Goal: Browse casually: Explore the website without a specific task or goal

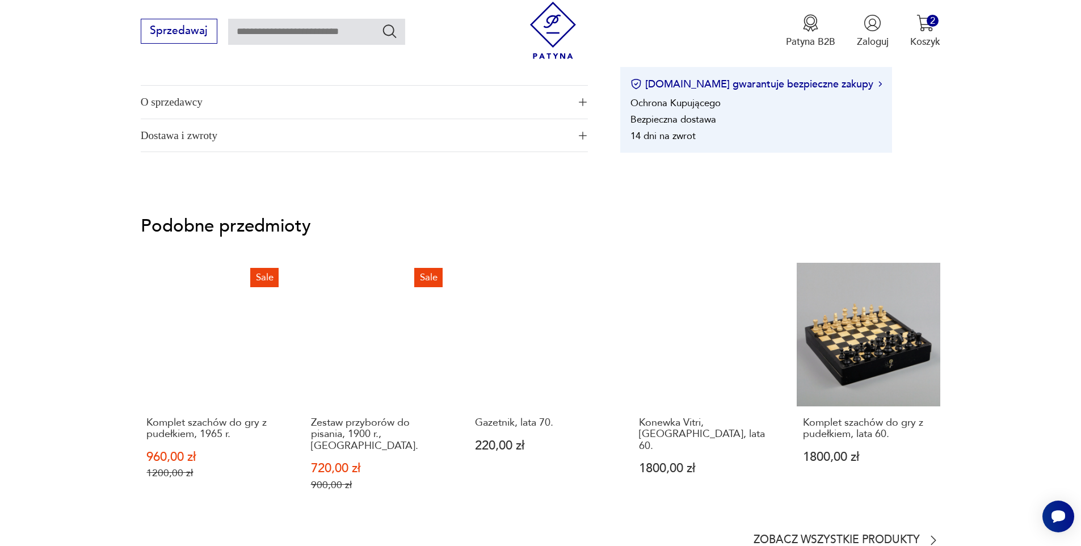
scroll to position [838, 0]
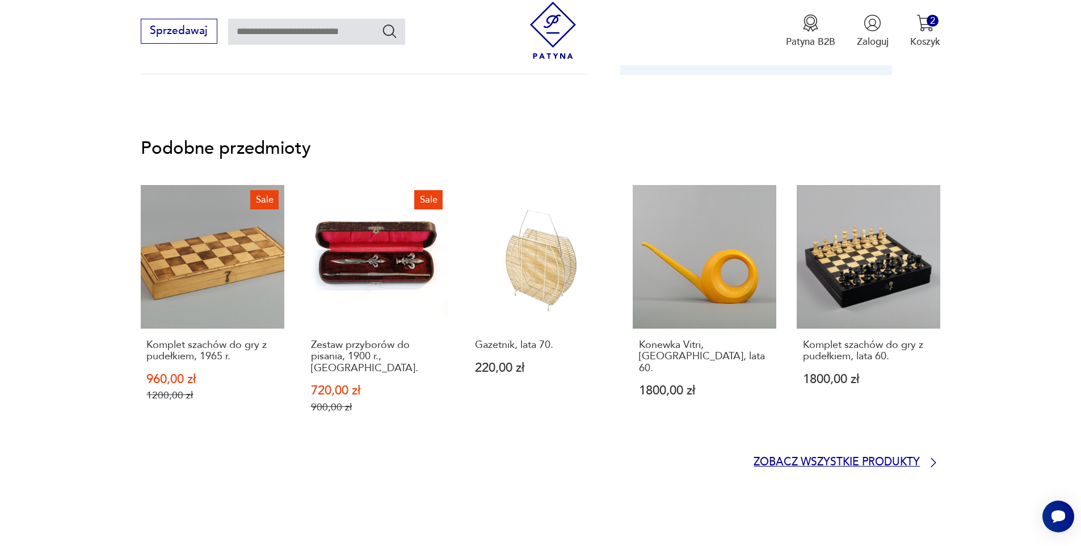
click at [905, 458] on p "Zobacz wszystkie produkty" at bounding box center [837, 462] width 166 height 9
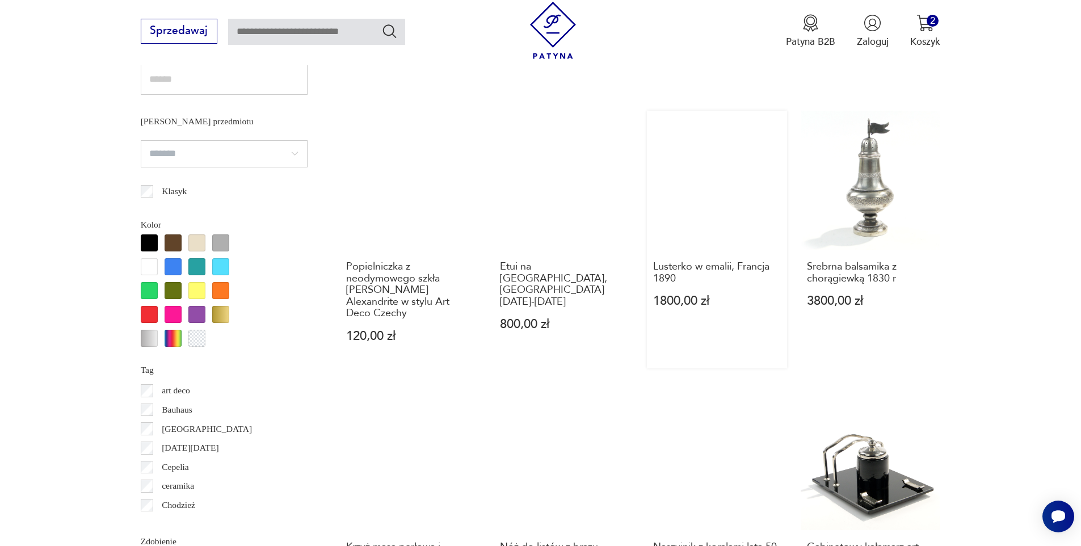
scroll to position [1222, 0]
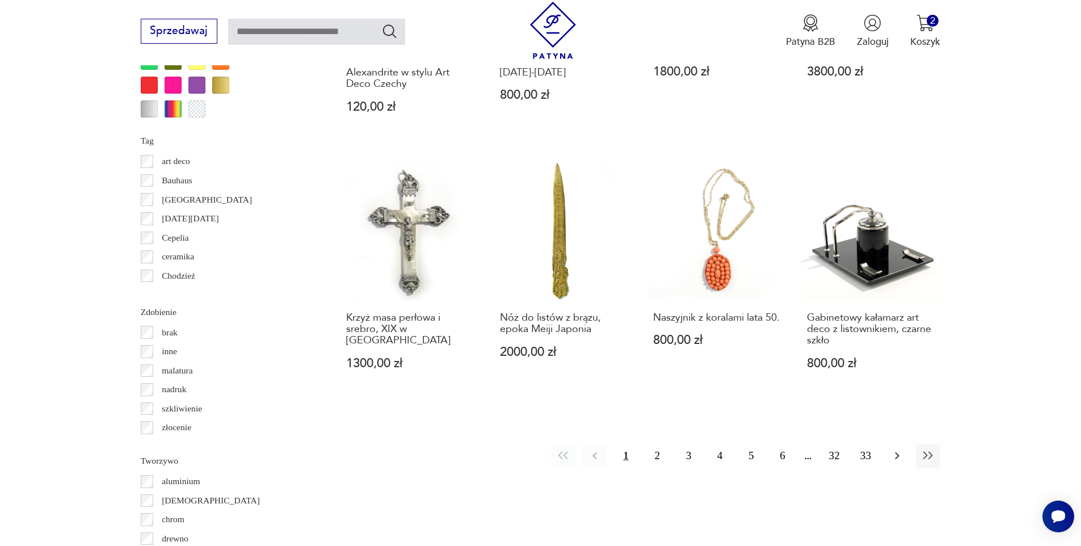
click at [898, 451] on icon "button" at bounding box center [897, 456] width 14 height 14
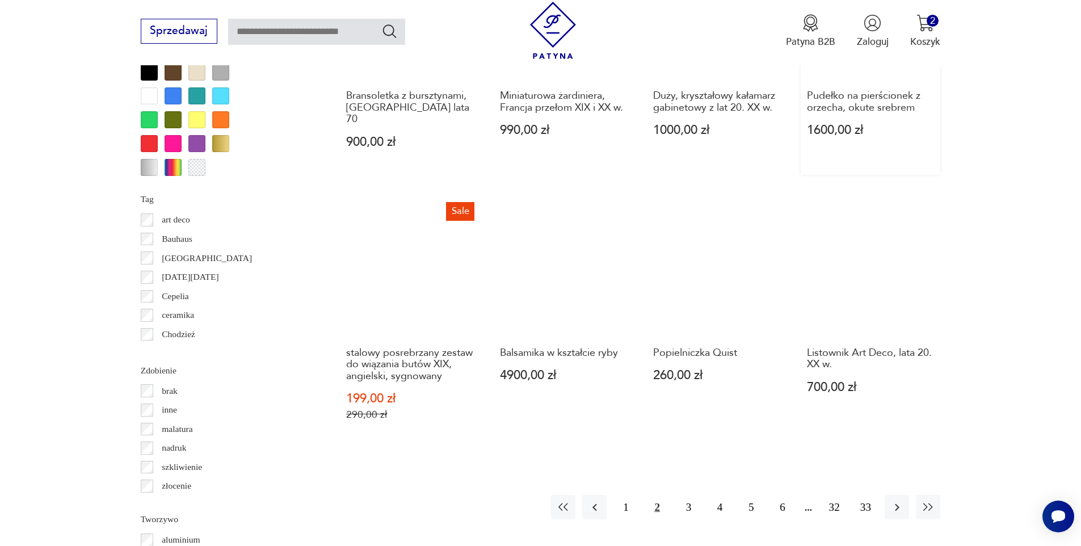
scroll to position [1264, 0]
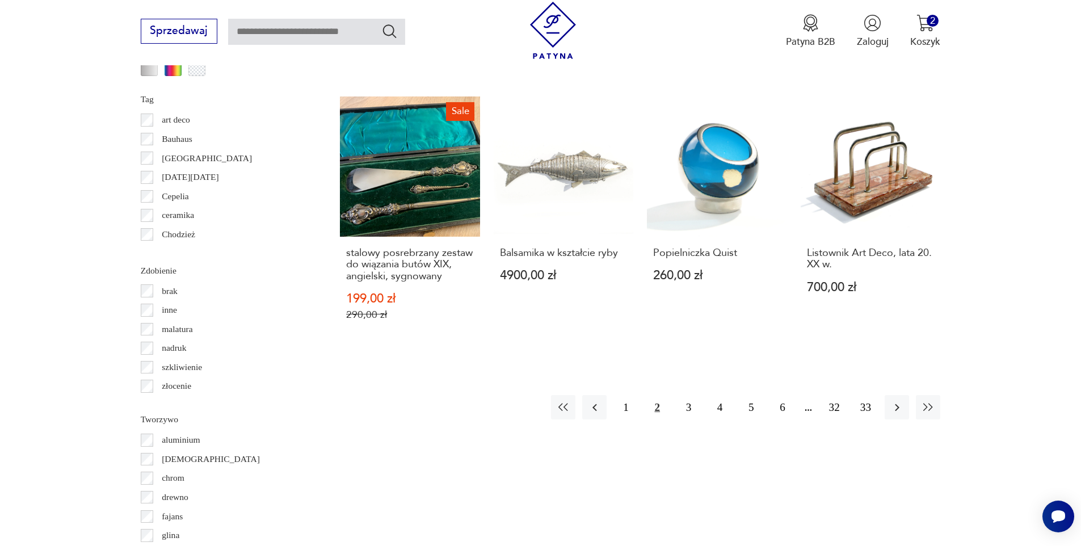
click at [913, 395] on div "1 2 3 4 5 6 32 33" at bounding box center [745, 407] width 389 height 24
click at [910, 395] on div "1 2 3 4 5 6 32 33" at bounding box center [745, 407] width 389 height 24
click at [894, 401] on icon "button" at bounding box center [897, 408] width 14 height 14
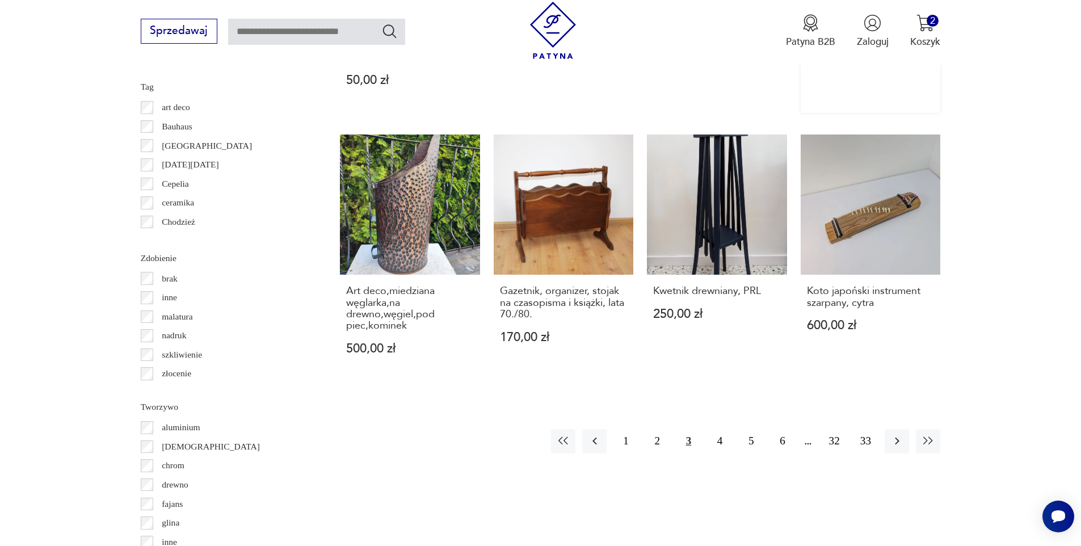
scroll to position [1399, 0]
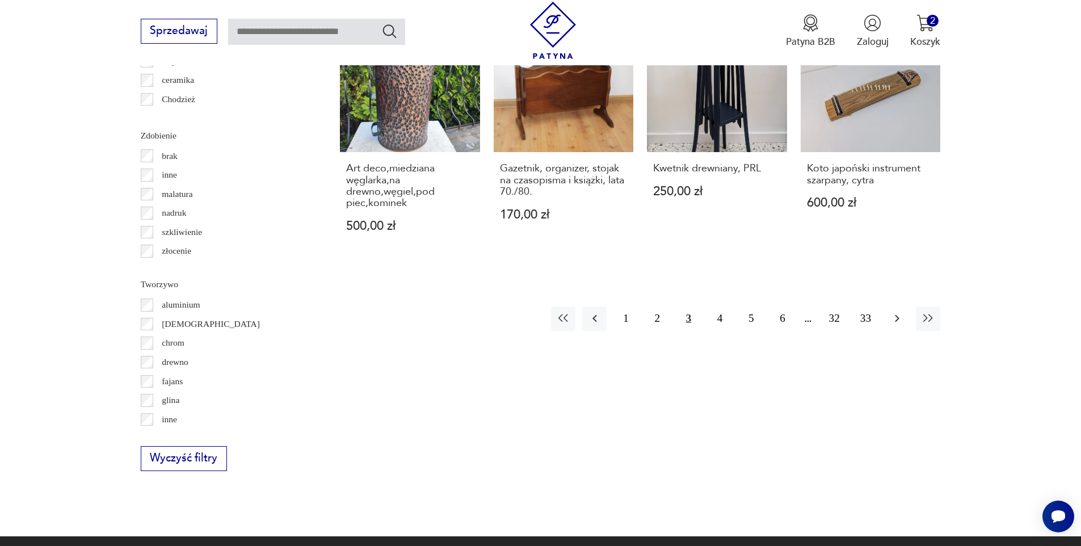
click at [890, 312] on icon "button" at bounding box center [897, 319] width 14 height 14
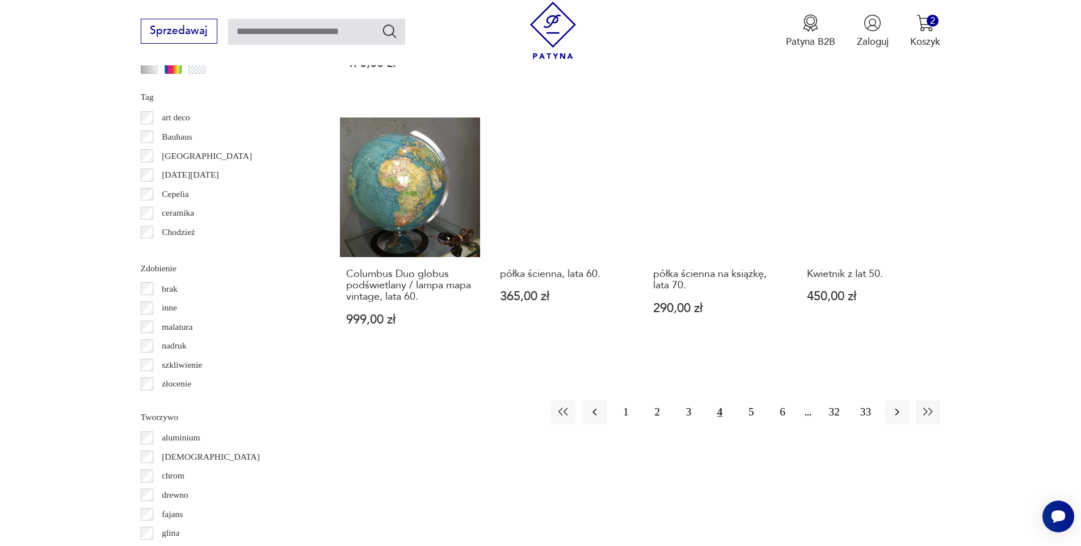
scroll to position [1385, 0]
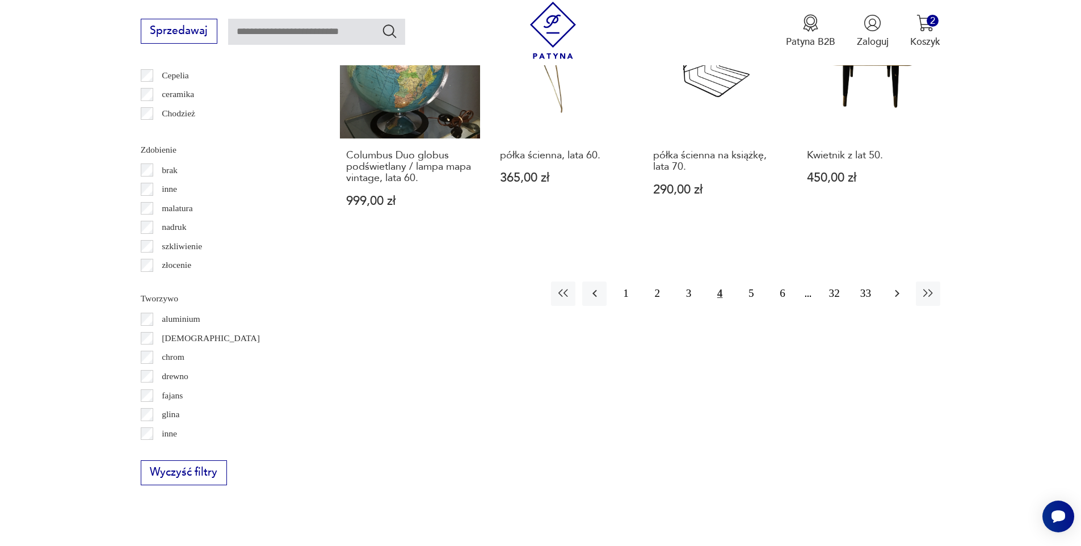
click at [890, 287] on icon "button" at bounding box center [897, 294] width 14 height 14
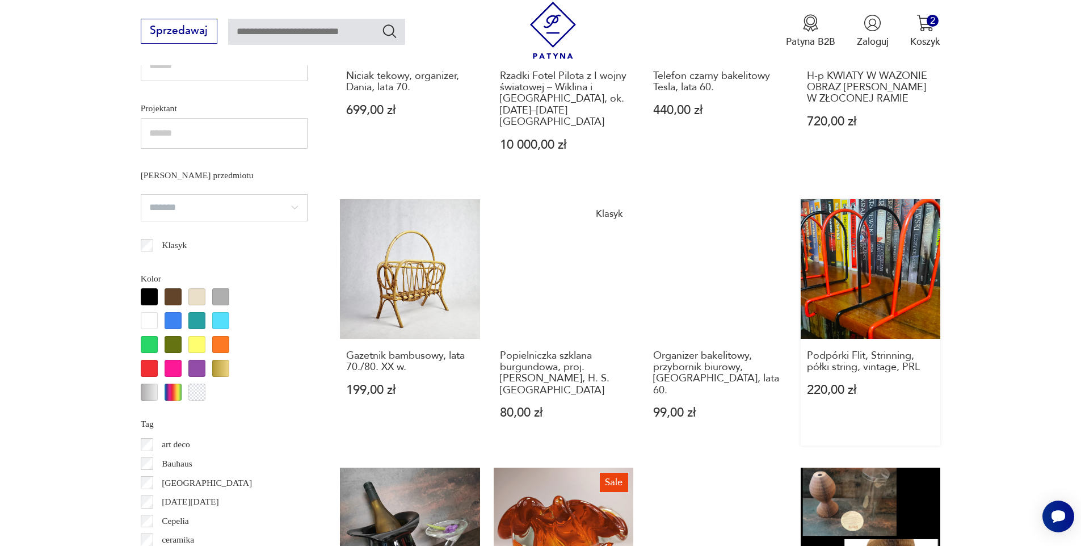
scroll to position [1256, 0]
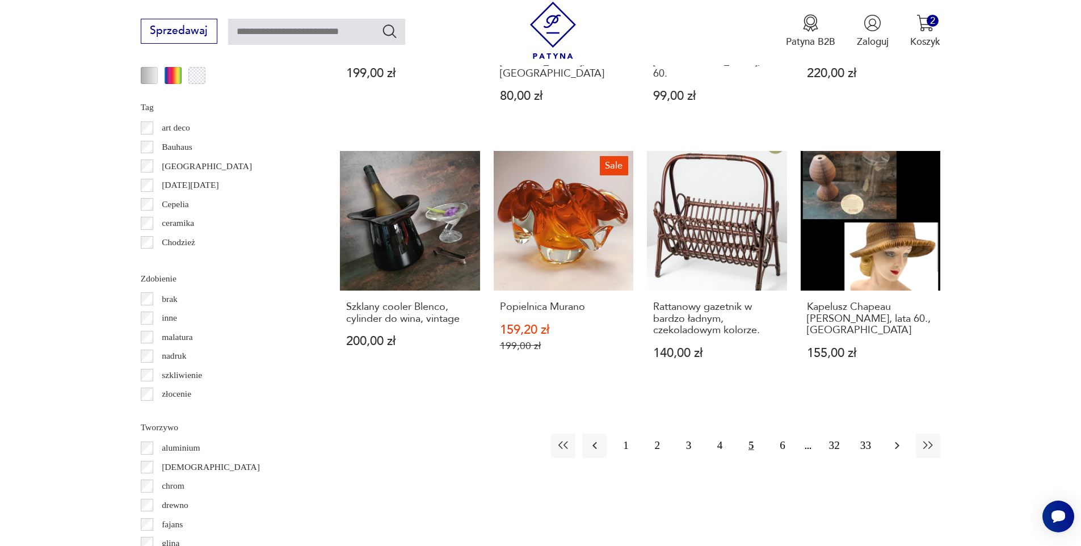
click at [903, 439] on icon "button" at bounding box center [897, 446] width 14 height 14
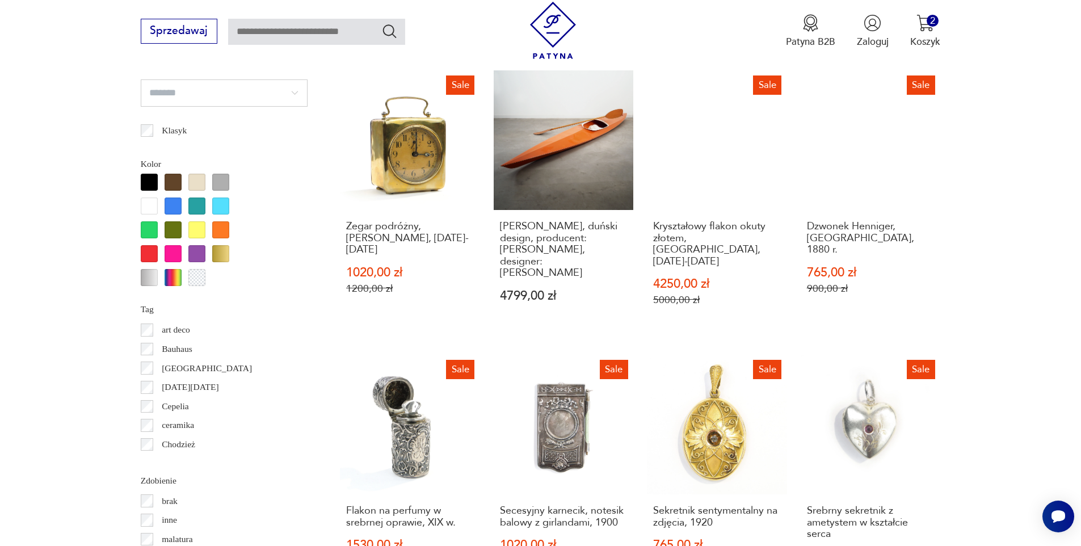
scroll to position [1336, 0]
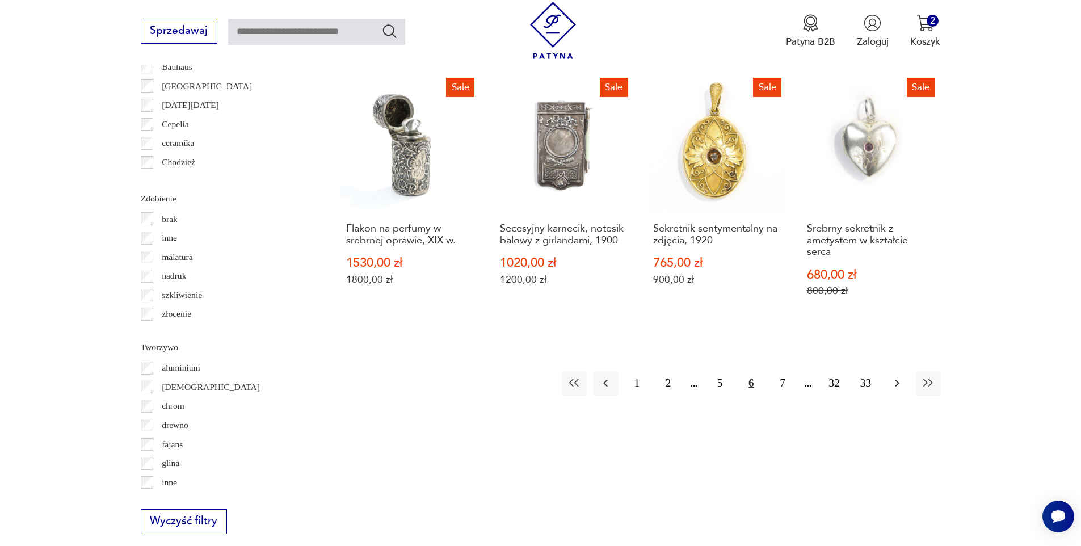
click at [895, 376] on icon "button" at bounding box center [897, 383] width 14 height 14
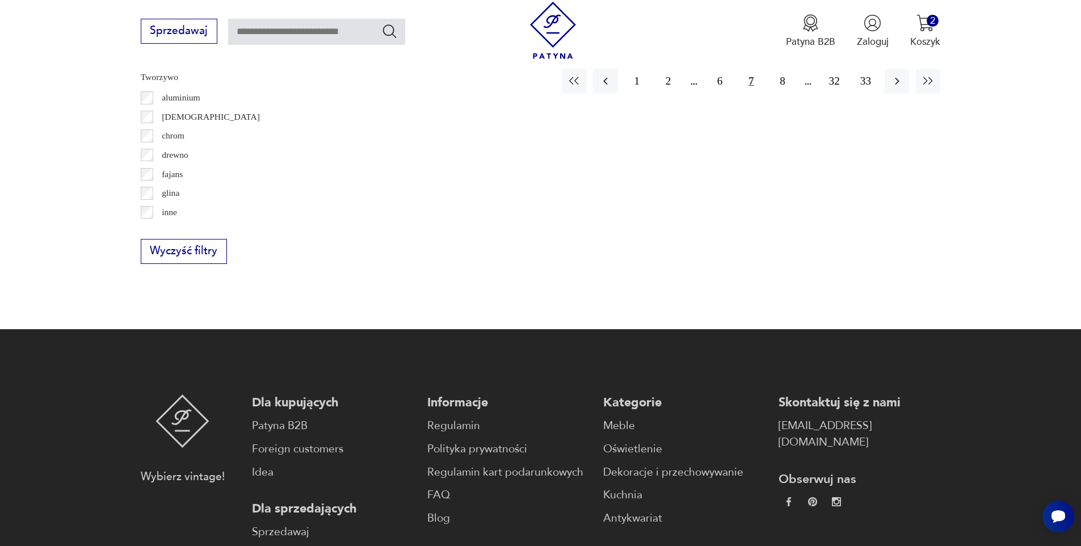
scroll to position [1279, 0]
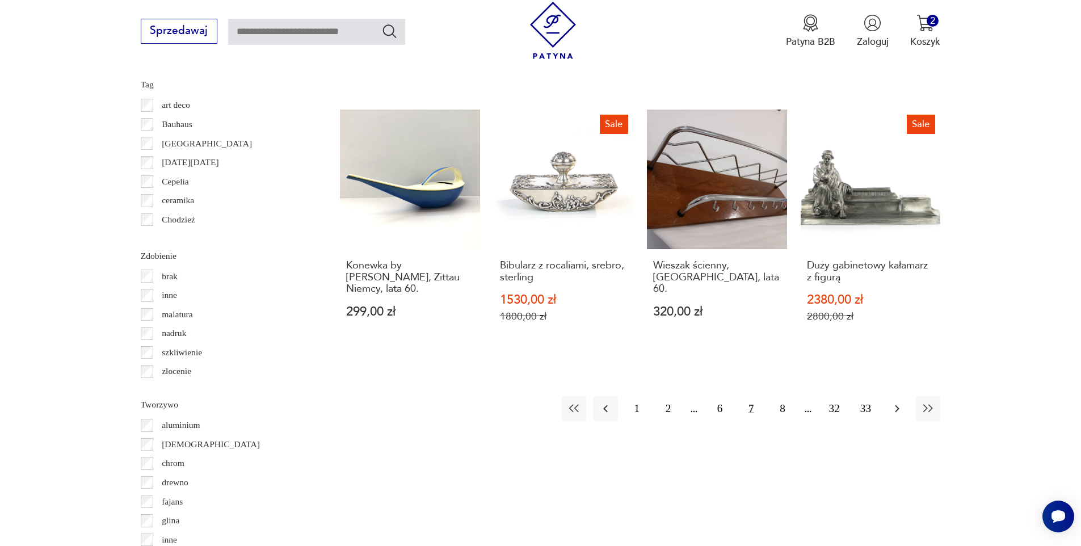
click at [900, 402] on icon "button" at bounding box center [897, 409] width 14 height 14
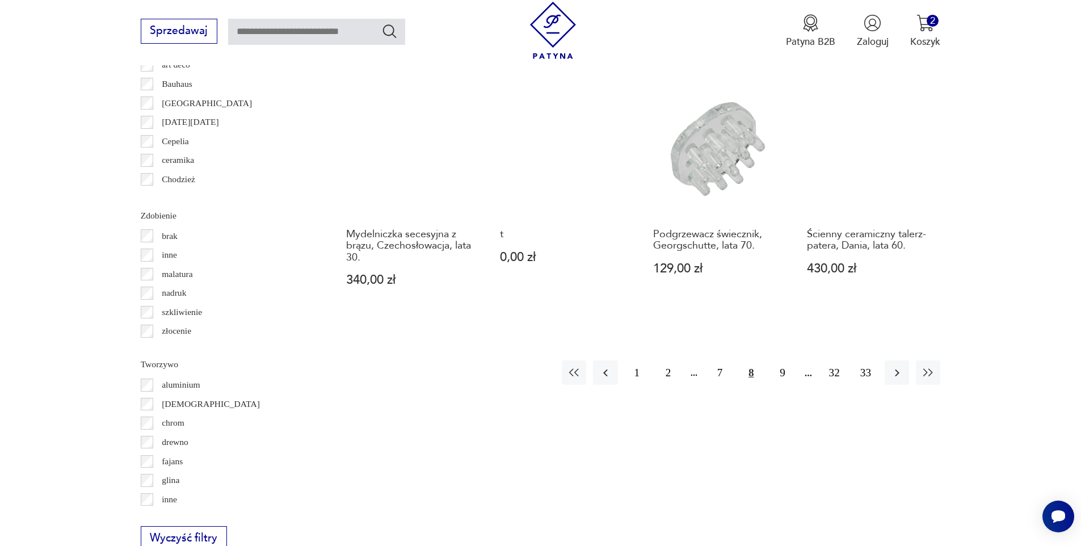
scroll to position [1314, 0]
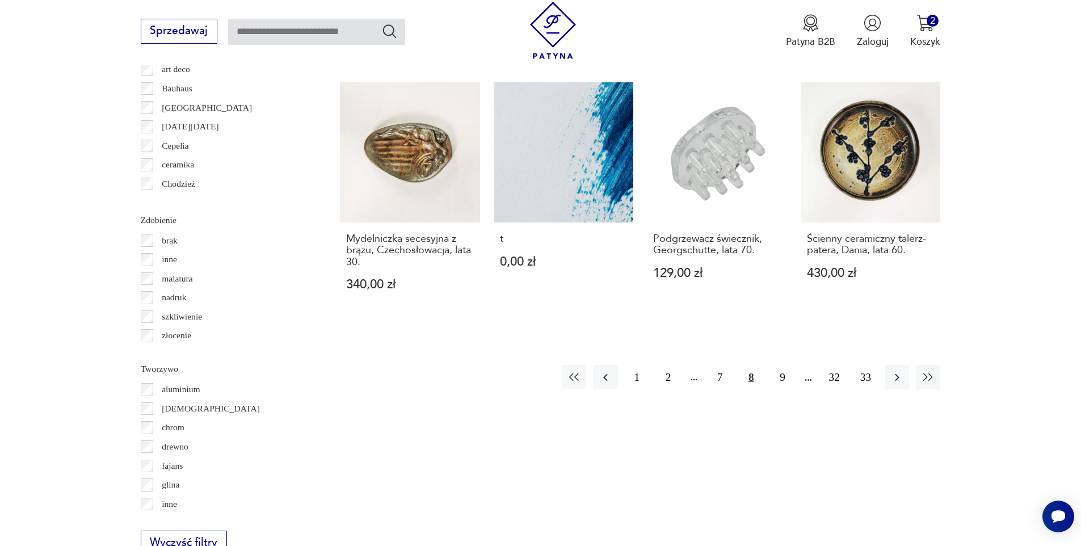
click at [900, 373] on icon "button" at bounding box center [897, 378] width 14 height 14
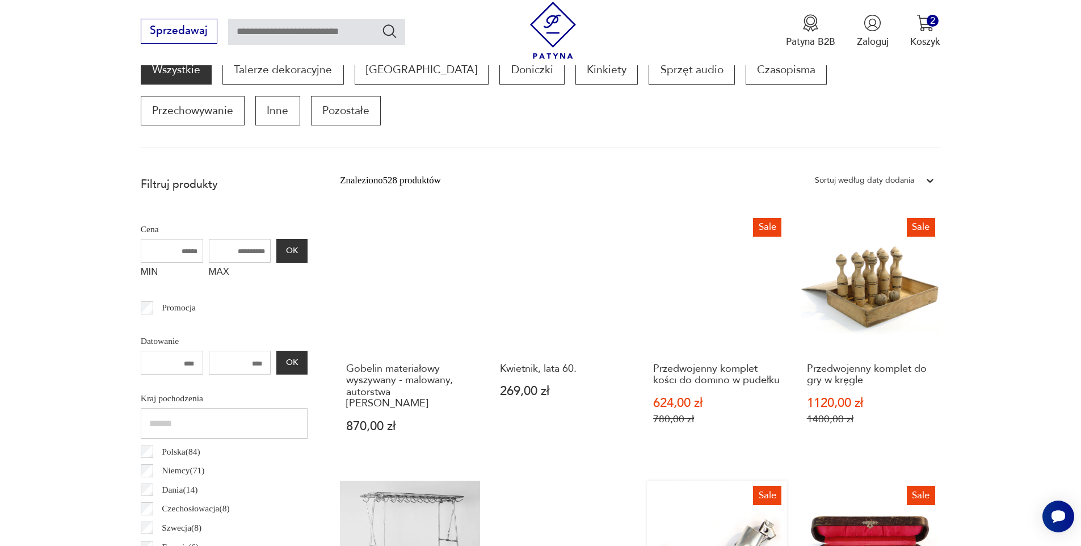
scroll to position [669, 0]
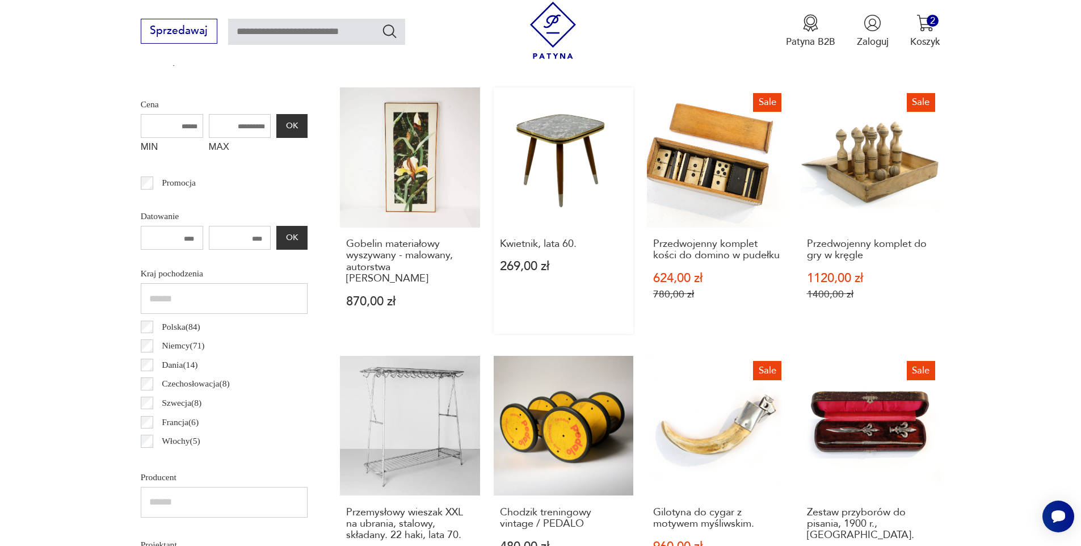
click at [549, 156] on link "Kwietnik, lata 60. 269,00 zł" at bounding box center [564, 210] width 140 height 246
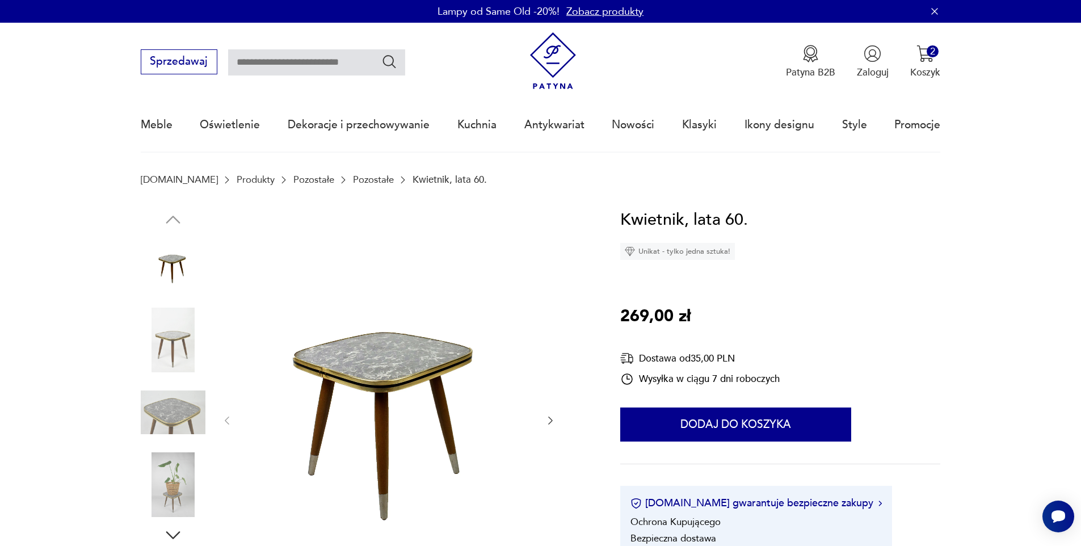
click at [179, 332] on img at bounding box center [173, 340] width 65 height 65
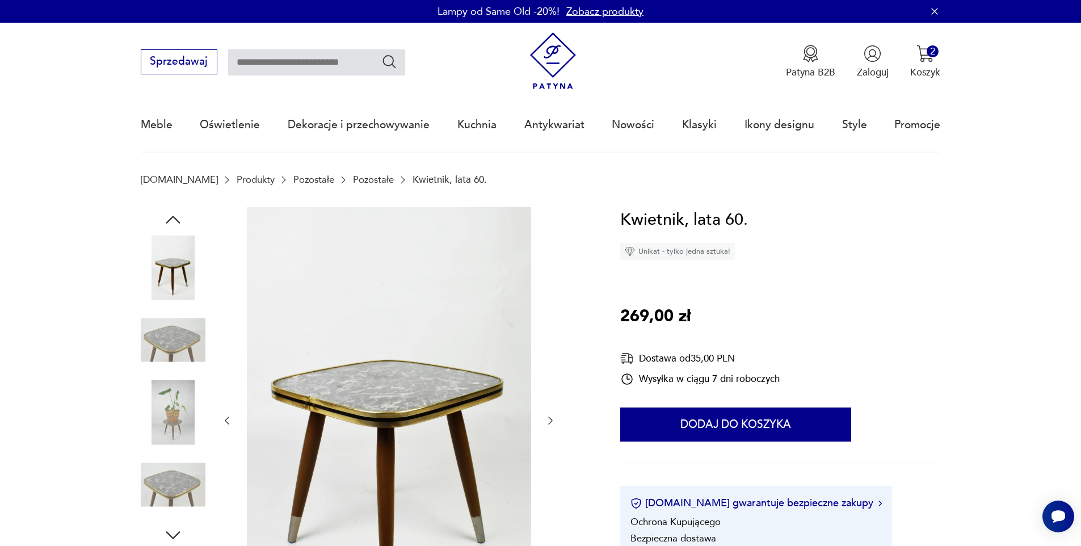
click at [170, 383] on img at bounding box center [173, 412] width 65 height 65
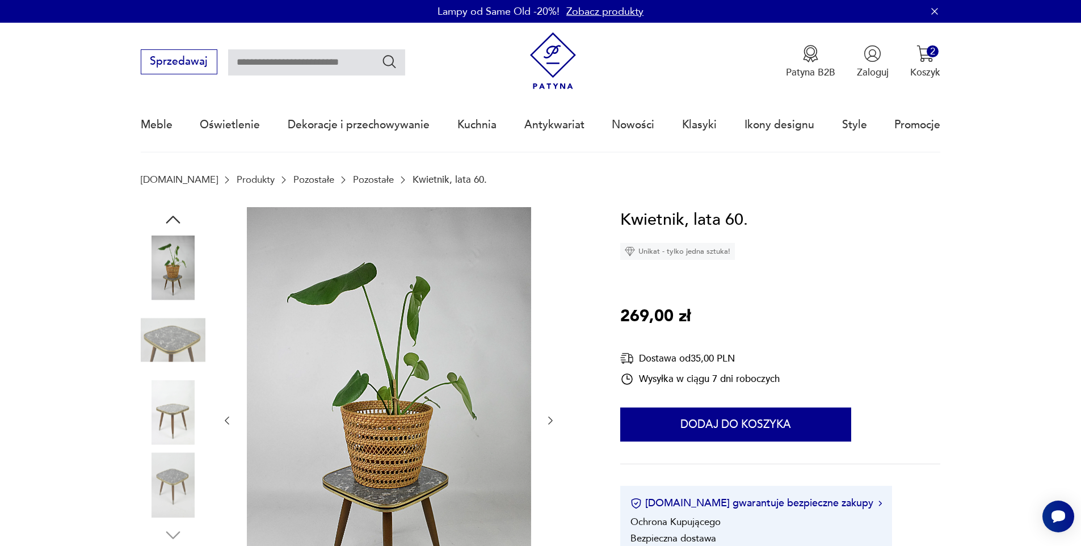
click at [183, 304] on div at bounding box center [173, 378] width 65 height 284
click at [185, 477] on img at bounding box center [173, 484] width 65 height 65
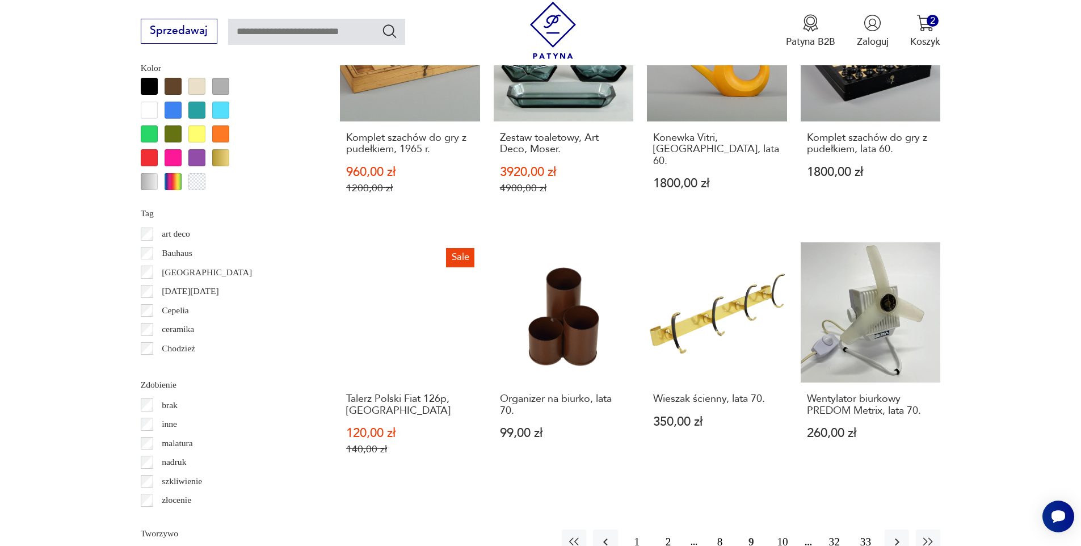
scroll to position [1200, 0]
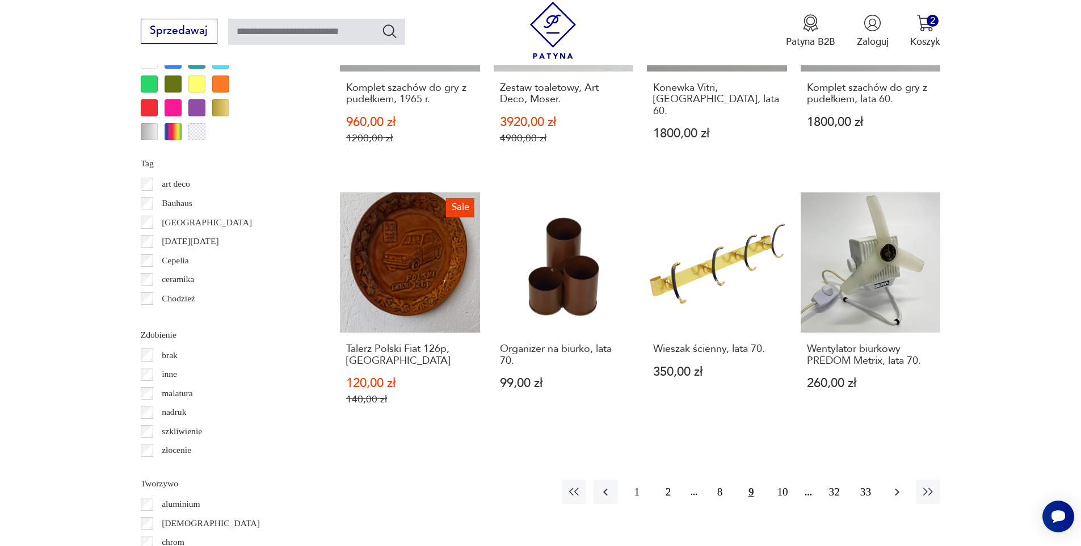
click at [888, 480] on button "button" at bounding box center [897, 492] width 24 height 24
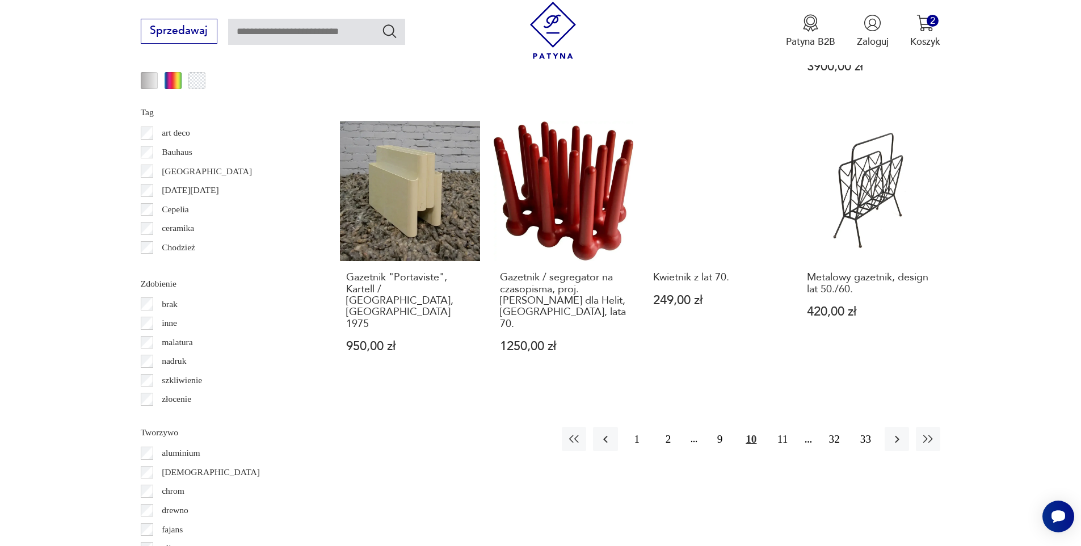
scroll to position [1558, 0]
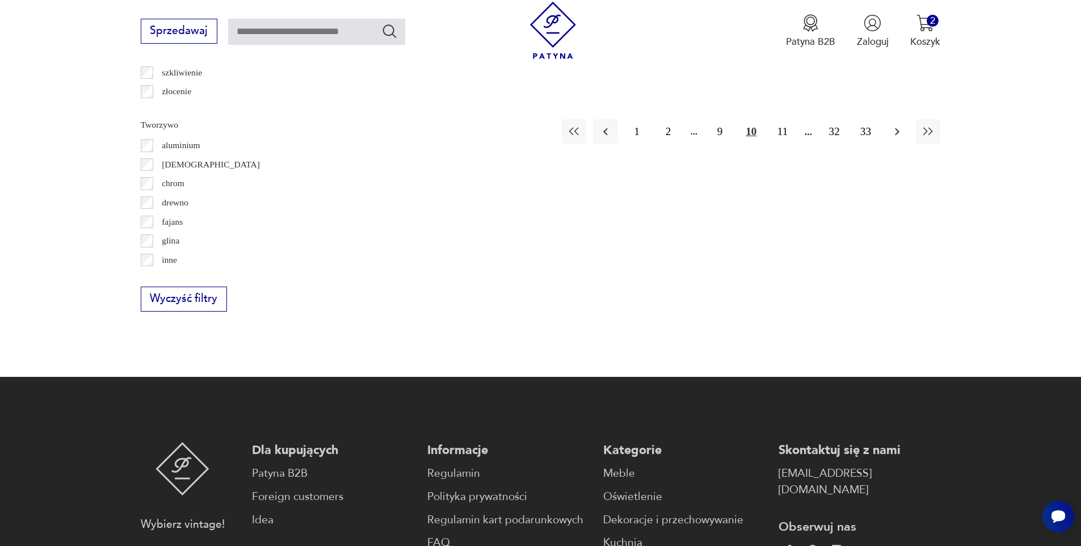
click at [905, 119] on button "button" at bounding box center [897, 131] width 24 height 24
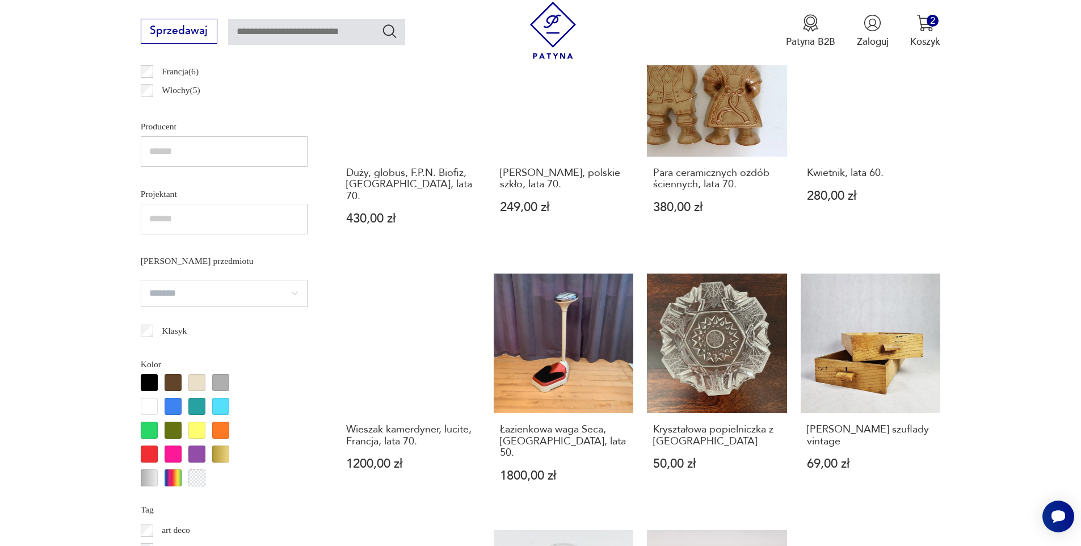
scroll to position [1188, 0]
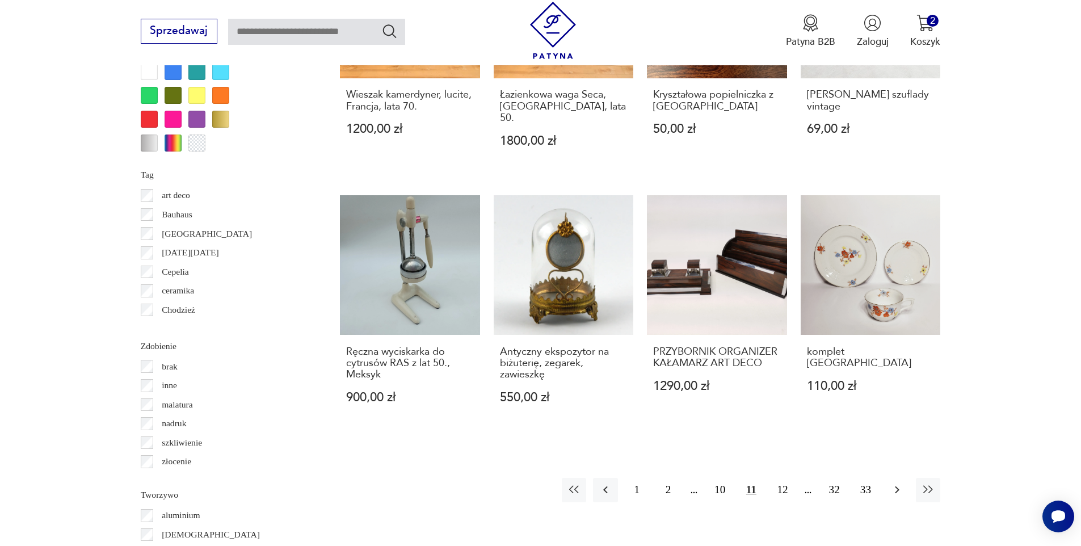
click at [894, 483] on icon "button" at bounding box center [897, 490] width 14 height 14
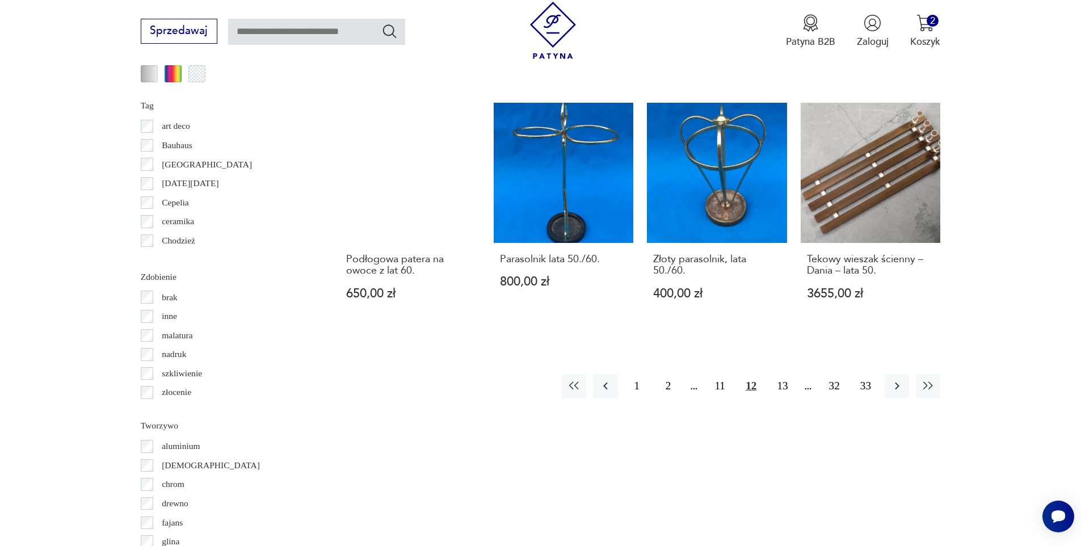
scroll to position [1284, 0]
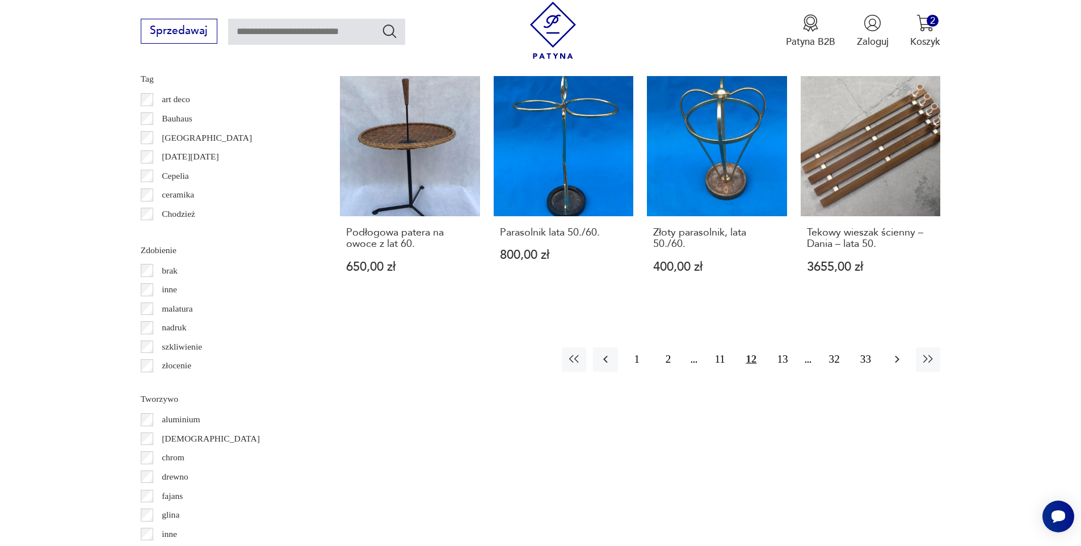
click at [895, 352] on icon "button" at bounding box center [897, 359] width 14 height 14
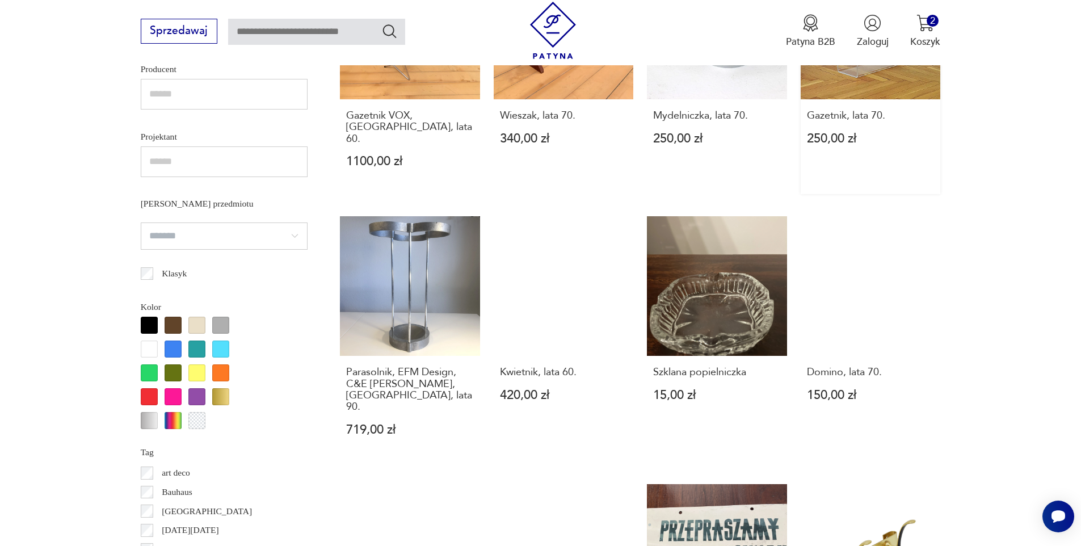
scroll to position [1219, 0]
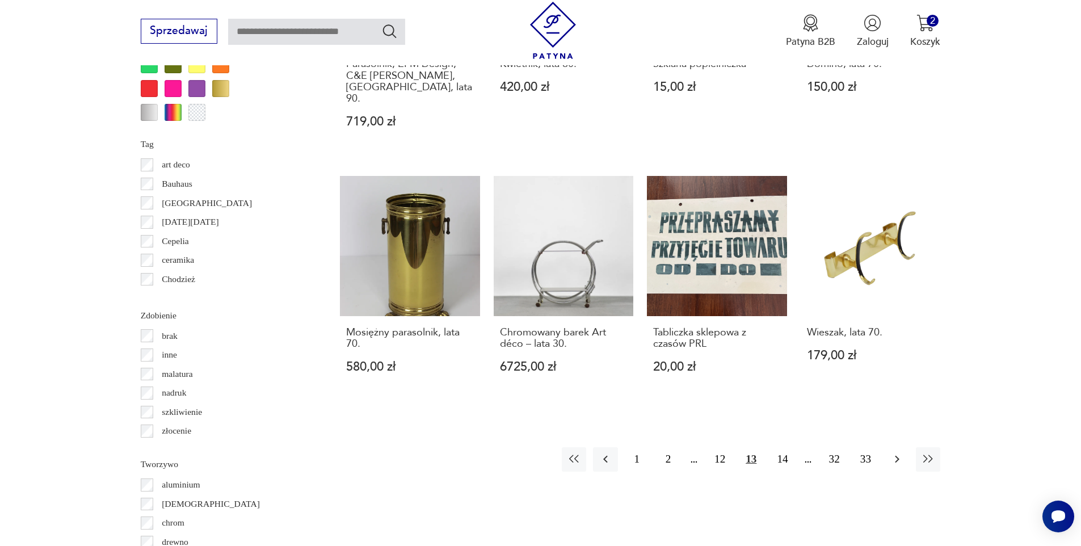
click at [894, 452] on icon "button" at bounding box center [897, 459] width 14 height 14
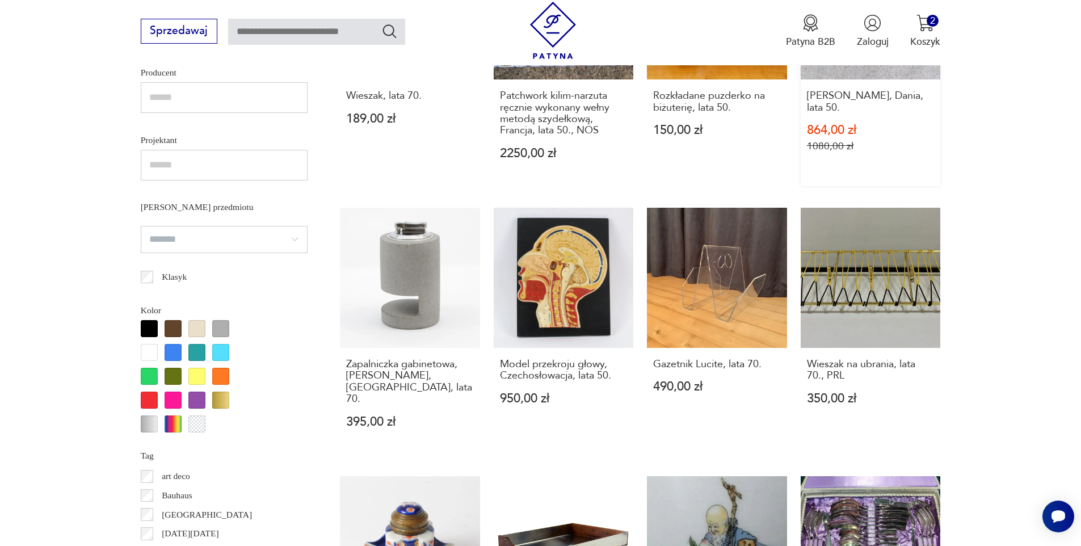
scroll to position [1220, 0]
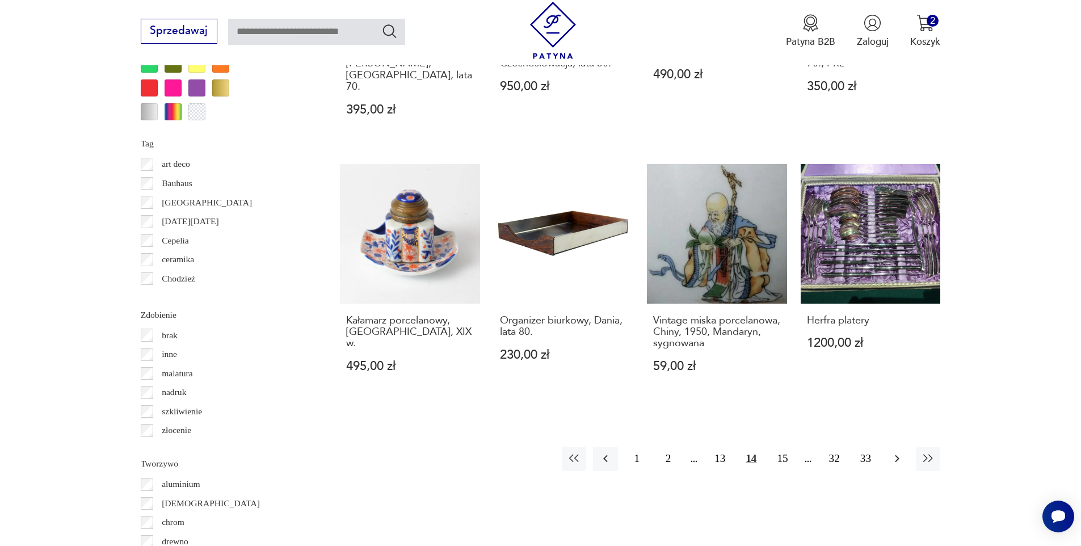
click at [892, 452] on icon "button" at bounding box center [897, 459] width 14 height 14
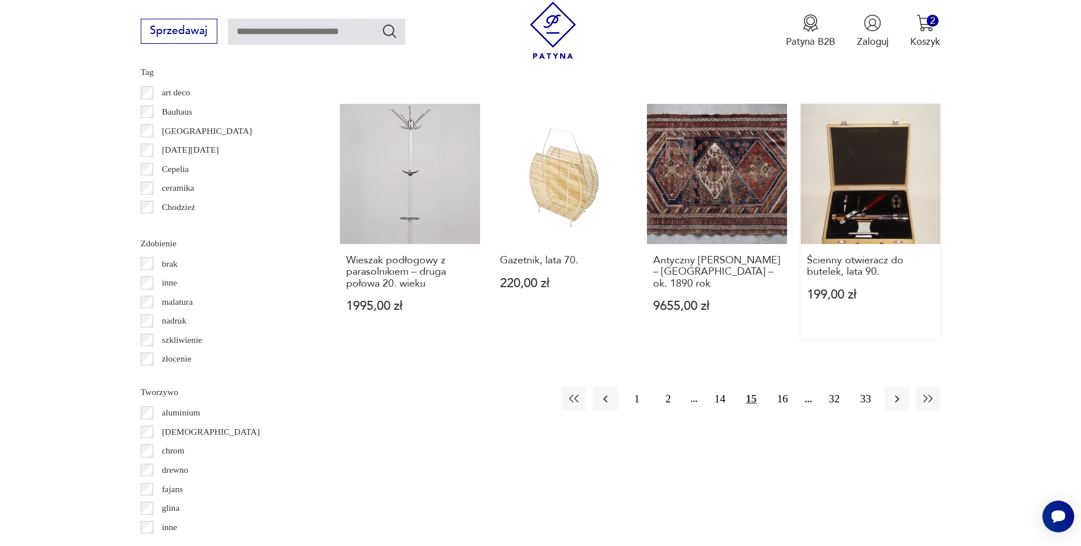
scroll to position [1314, 0]
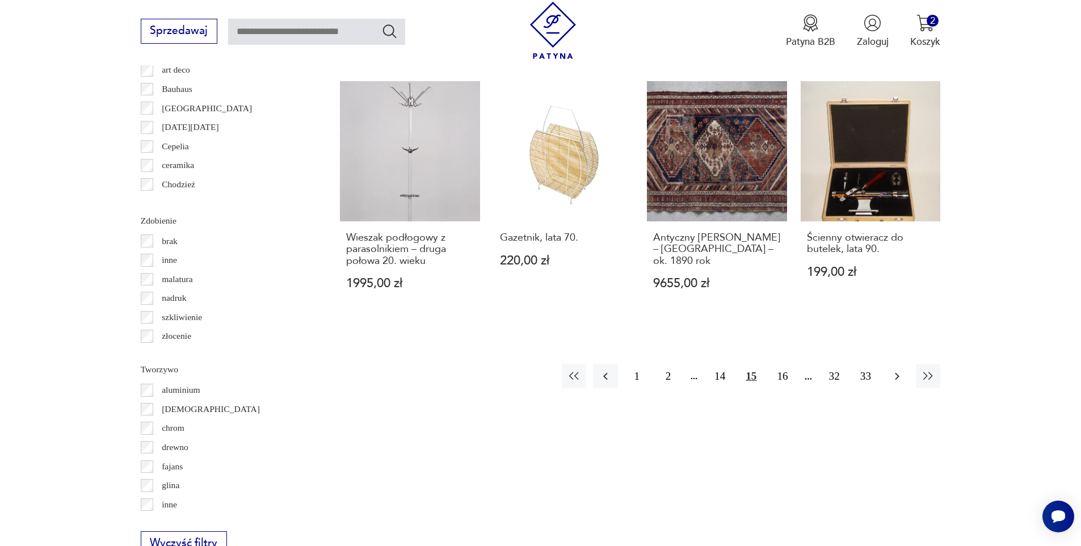
click at [901, 369] on icon "button" at bounding box center [897, 376] width 14 height 14
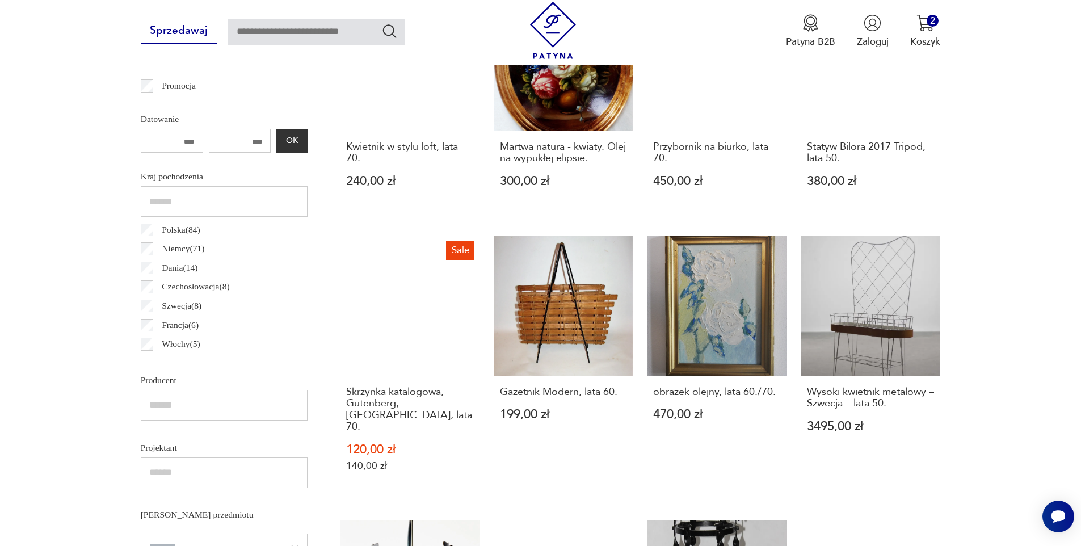
scroll to position [605, 0]
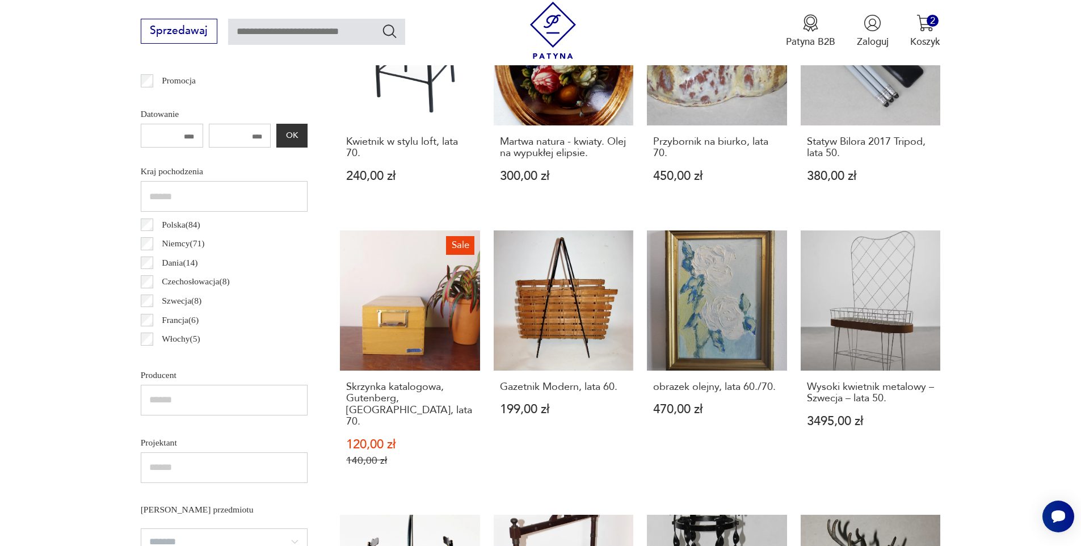
click at [901, 308] on link "Wysoki kwietnik metalowy – Szwecja – lata 50. 3495,00 zł" at bounding box center [871, 361] width 140 height 263
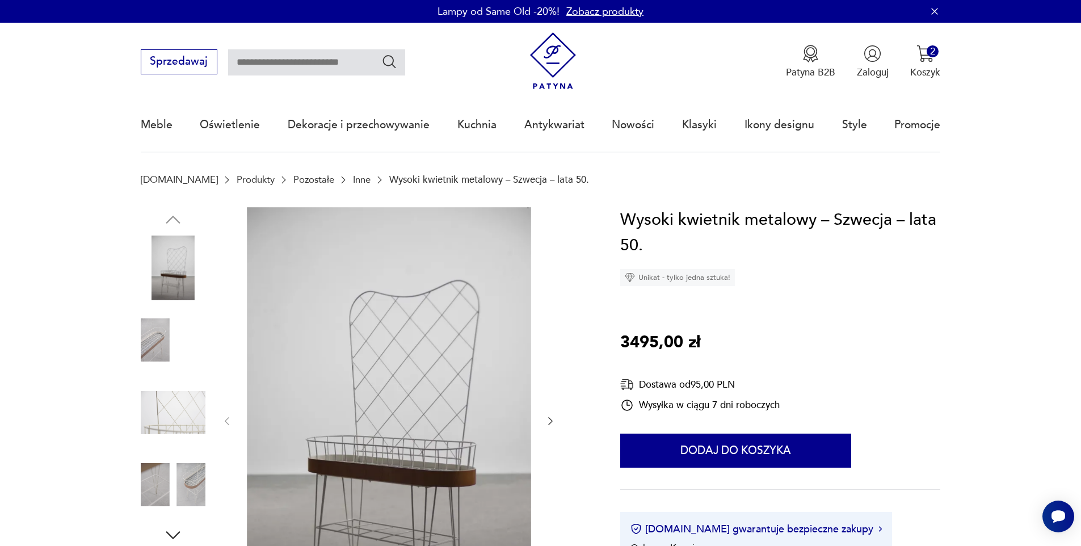
click at [174, 418] on img at bounding box center [173, 412] width 65 height 65
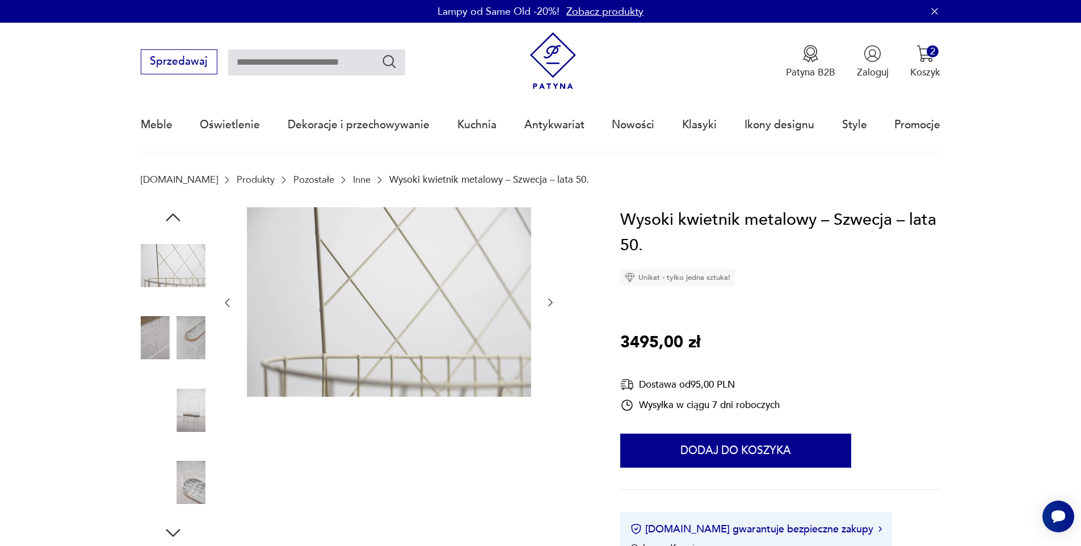
click at [195, 476] on img at bounding box center [173, 482] width 65 height 65
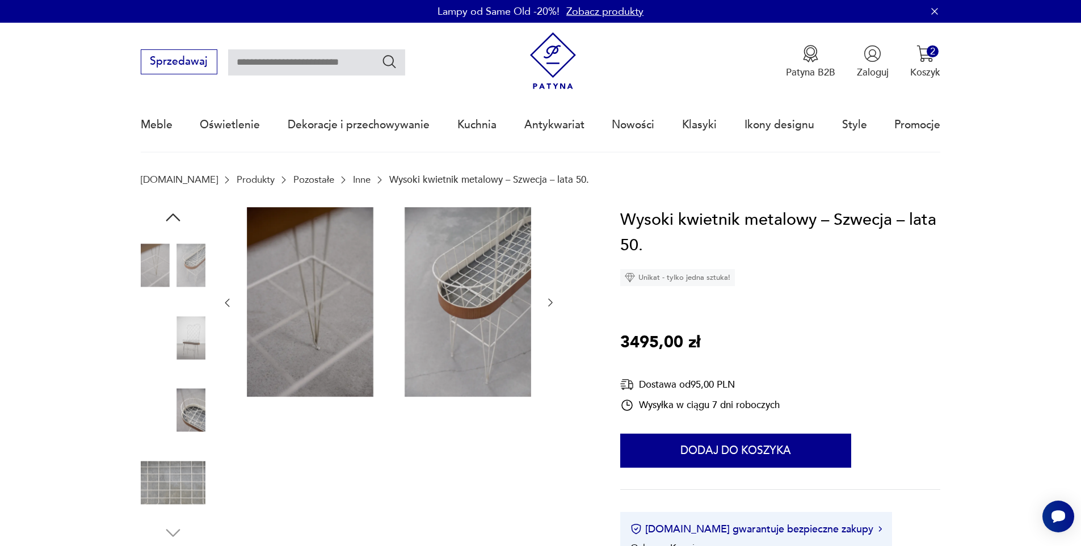
click at [184, 422] on img at bounding box center [173, 410] width 65 height 65
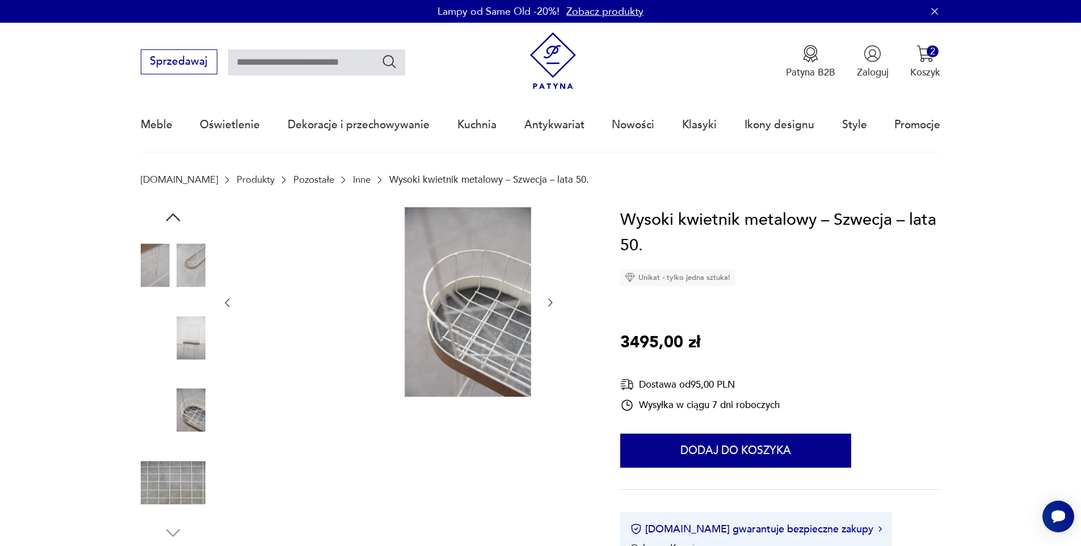
click at [145, 263] on img at bounding box center [173, 265] width 65 height 65
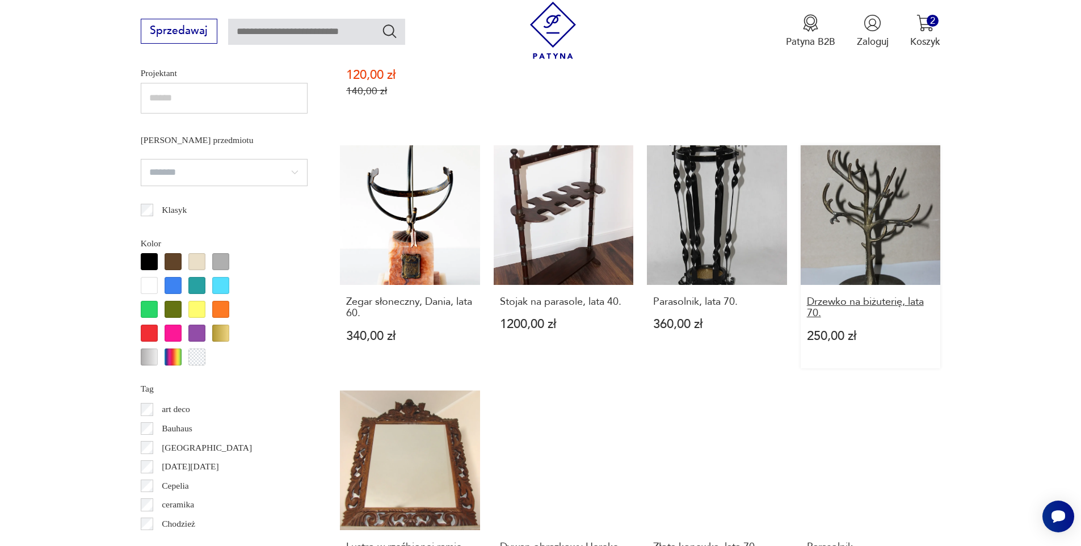
scroll to position [1220, 0]
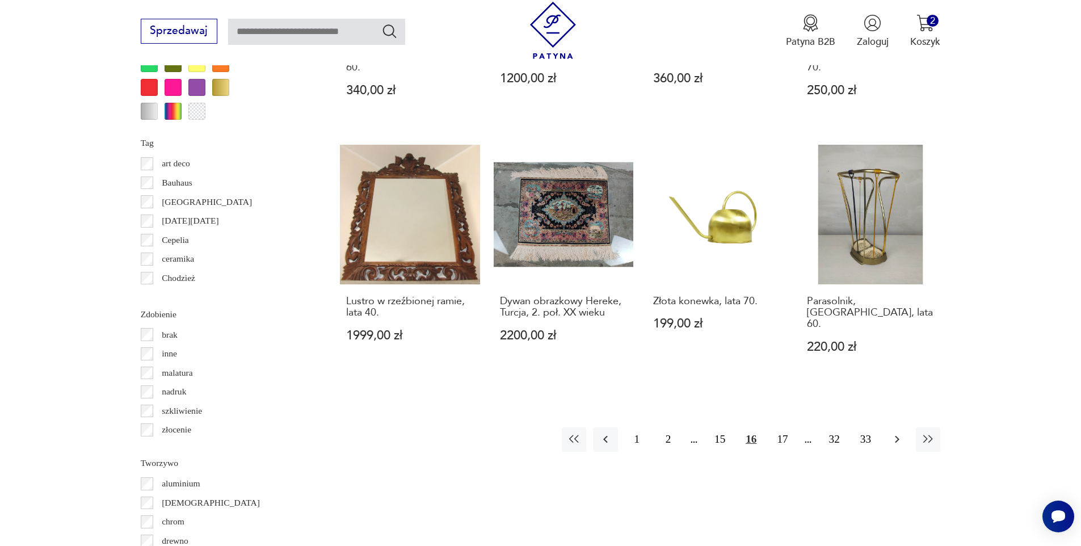
click at [903, 427] on button "button" at bounding box center [897, 439] width 24 height 24
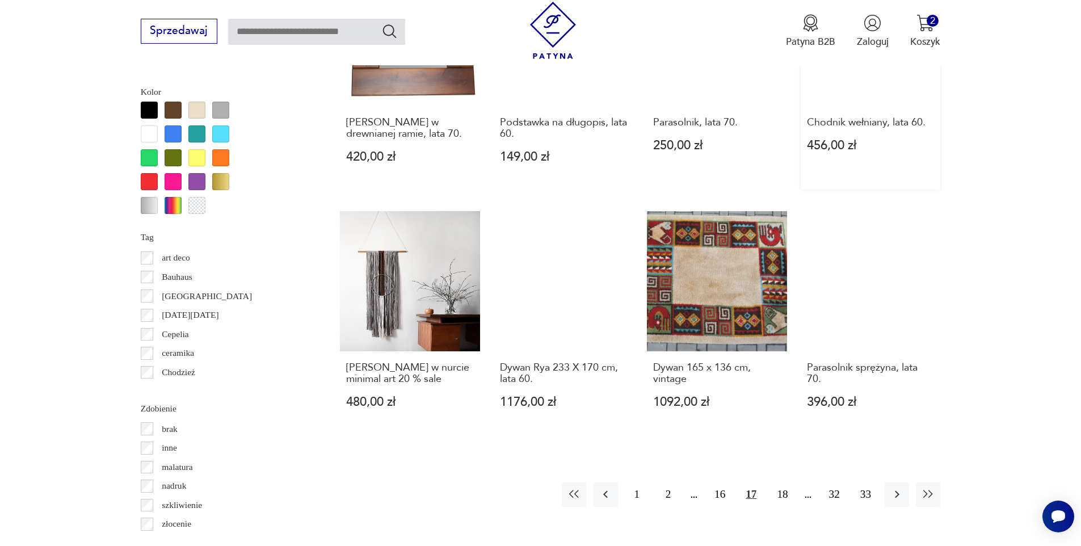
scroll to position [1214, 0]
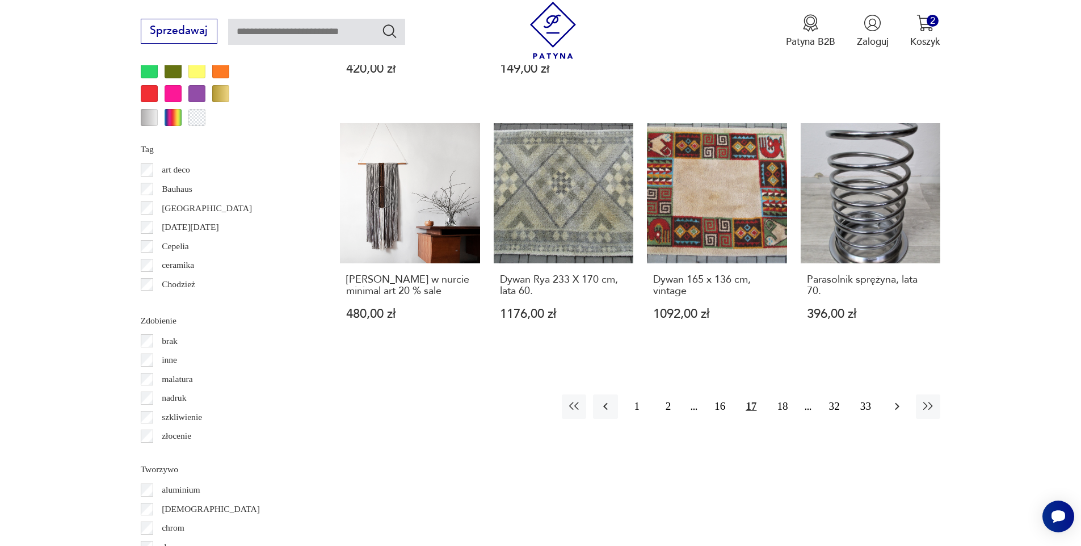
click at [898, 403] on icon "button" at bounding box center [897, 407] width 14 height 14
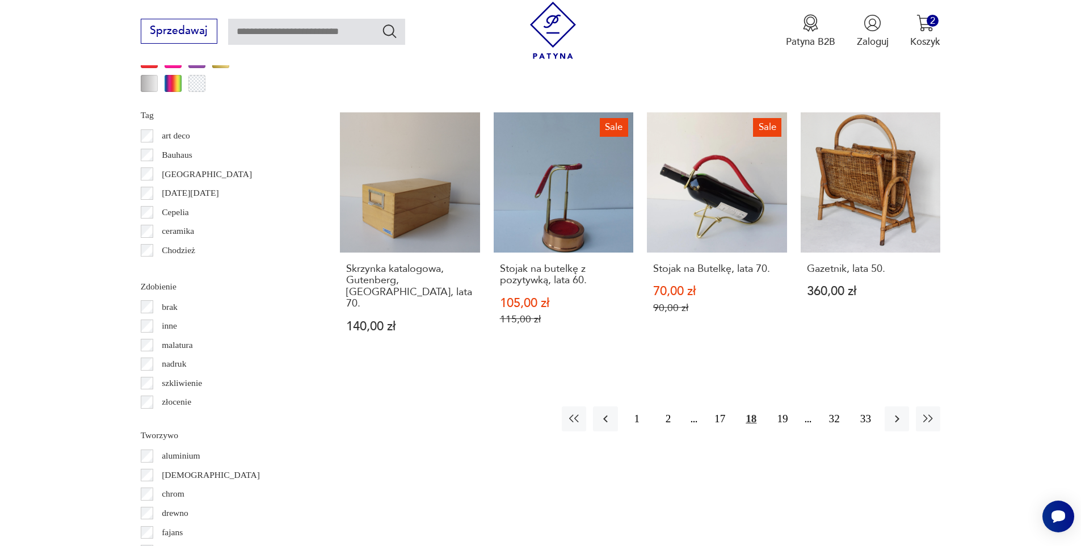
scroll to position [1248, 0]
click at [891, 411] on icon "button" at bounding box center [897, 418] width 14 height 14
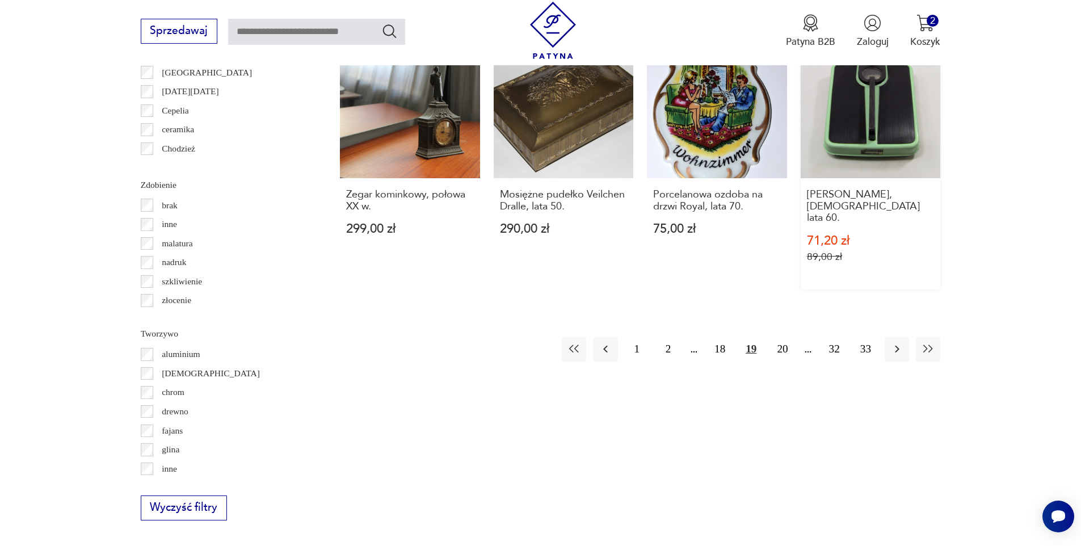
scroll to position [1342, 0]
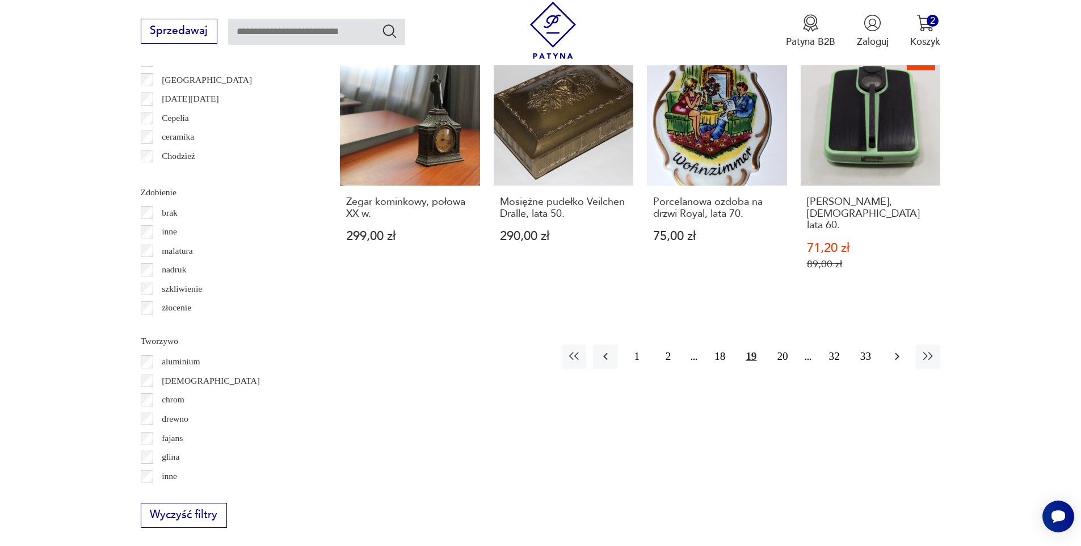
click at [898, 353] on icon "button" at bounding box center [897, 356] width 5 height 7
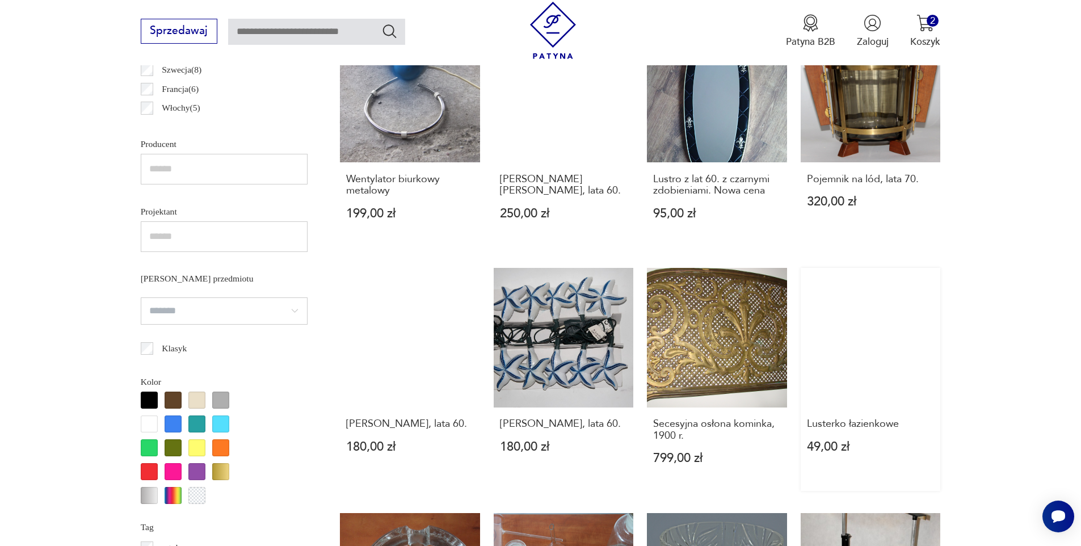
scroll to position [1158, 0]
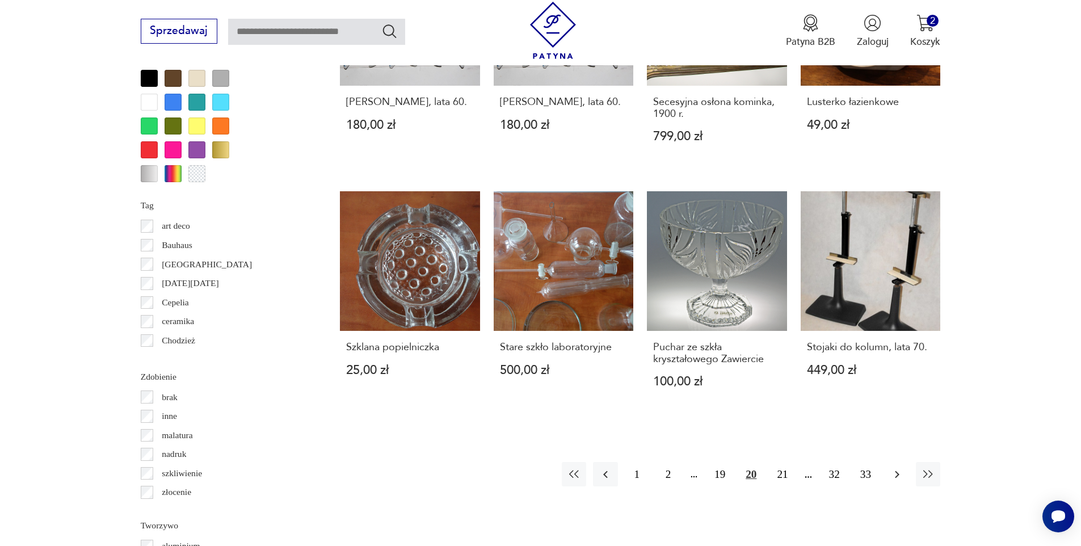
click at [892, 468] on icon "button" at bounding box center [897, 475] width 14 height 14
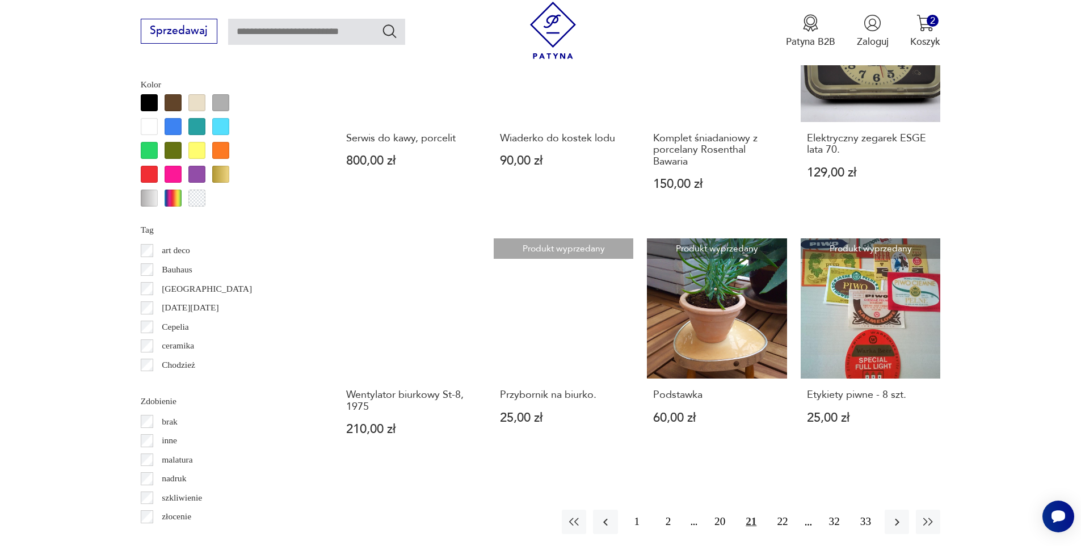
scroll to position [1134, 0]
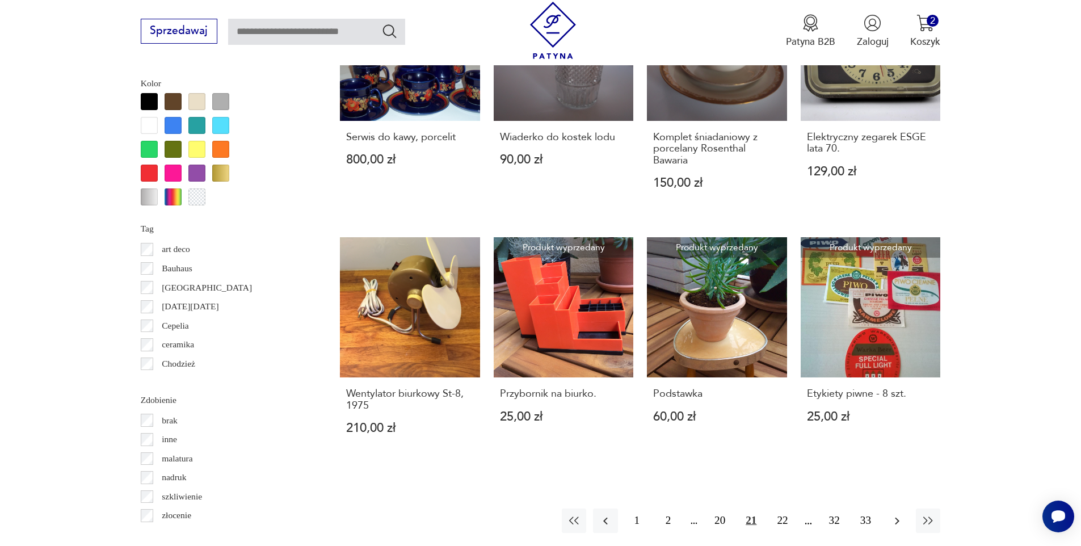
click at [897, 514] on icon "button" at bounding box center [897, 521] width 14 height 14
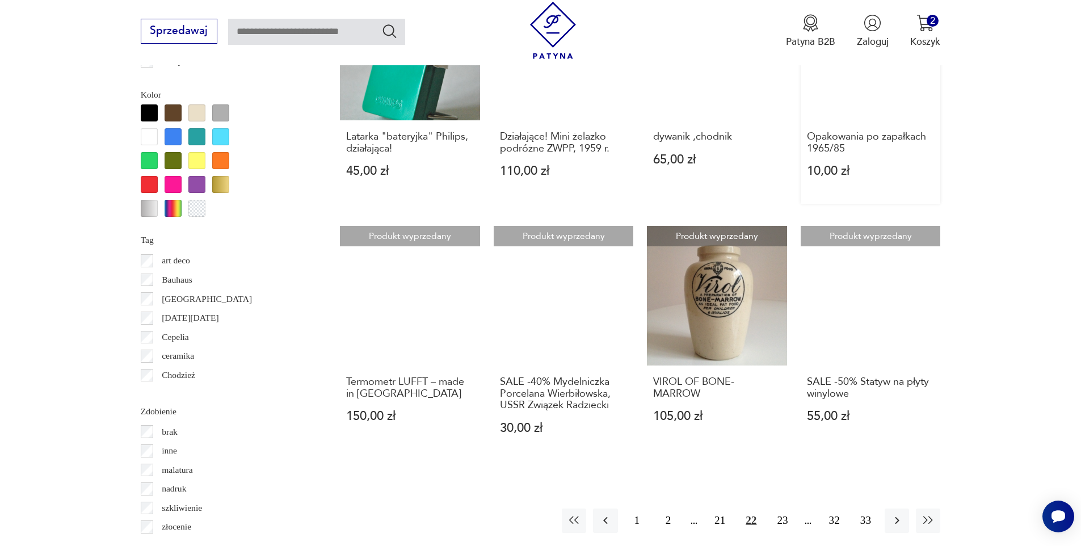
scroll to position [1124, 0]
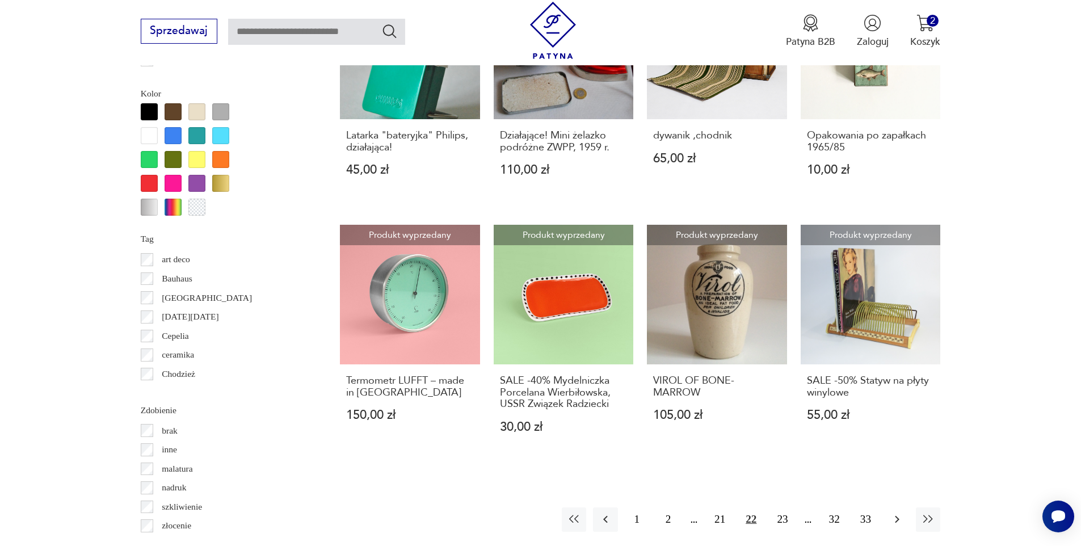
click at [902, 515] on icon "button" at bounding box center [897, 519] width 14 height 14
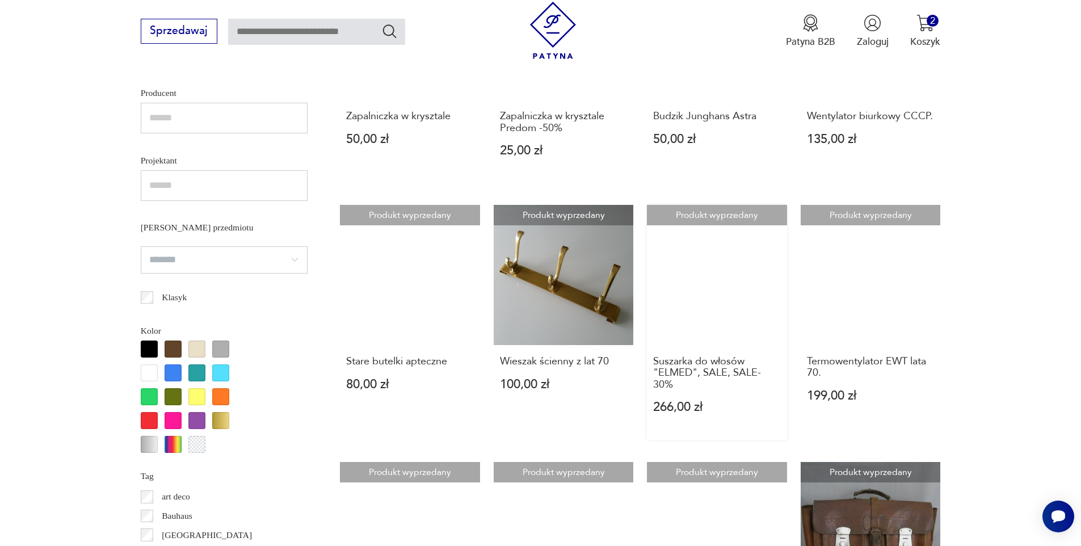
scroll to position [1154, 0]
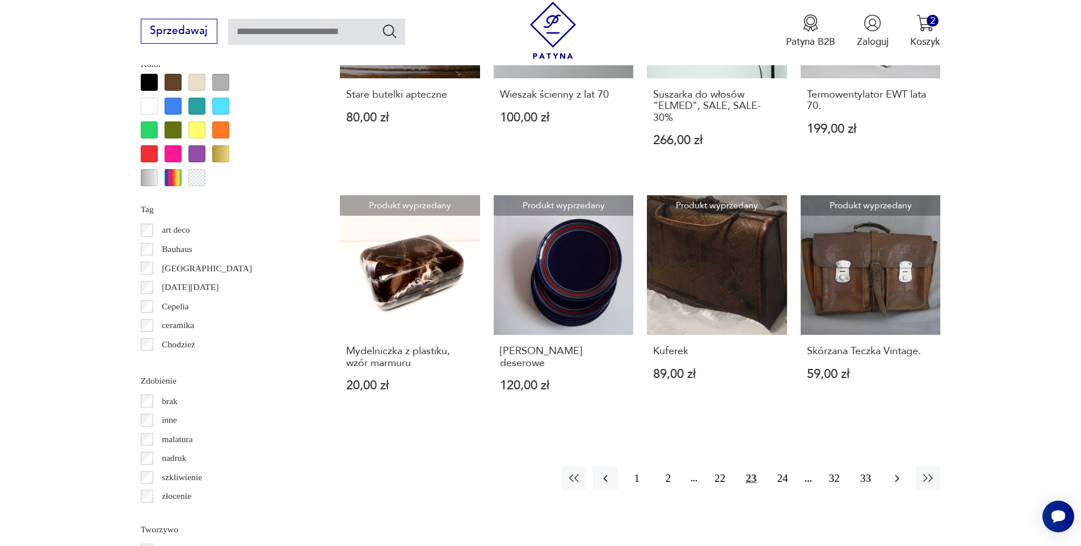
click at [896, 479] on icon "button" at bounding box center [897, 479] width 14 height 14
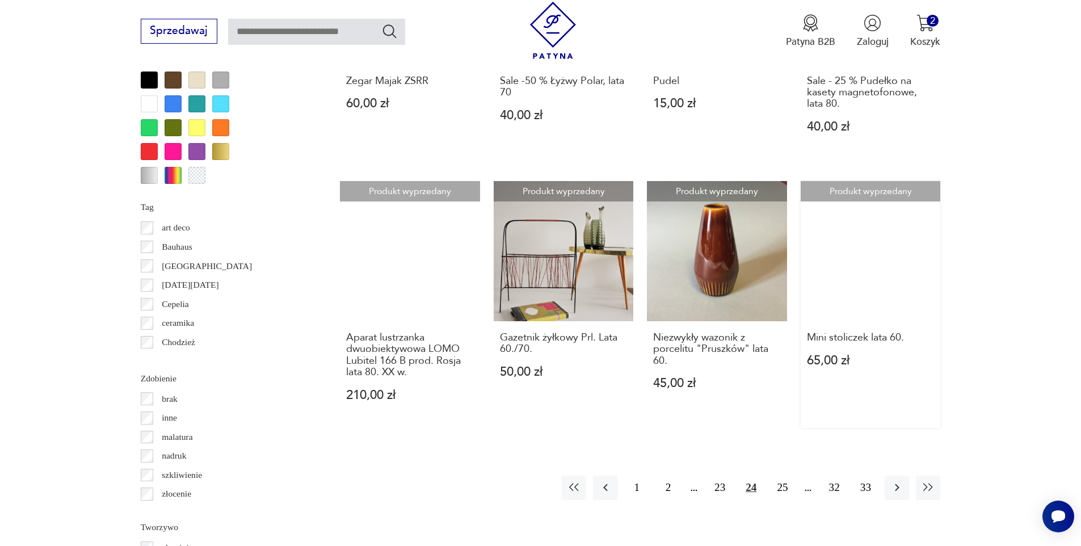
scroll to position [1194, 0]
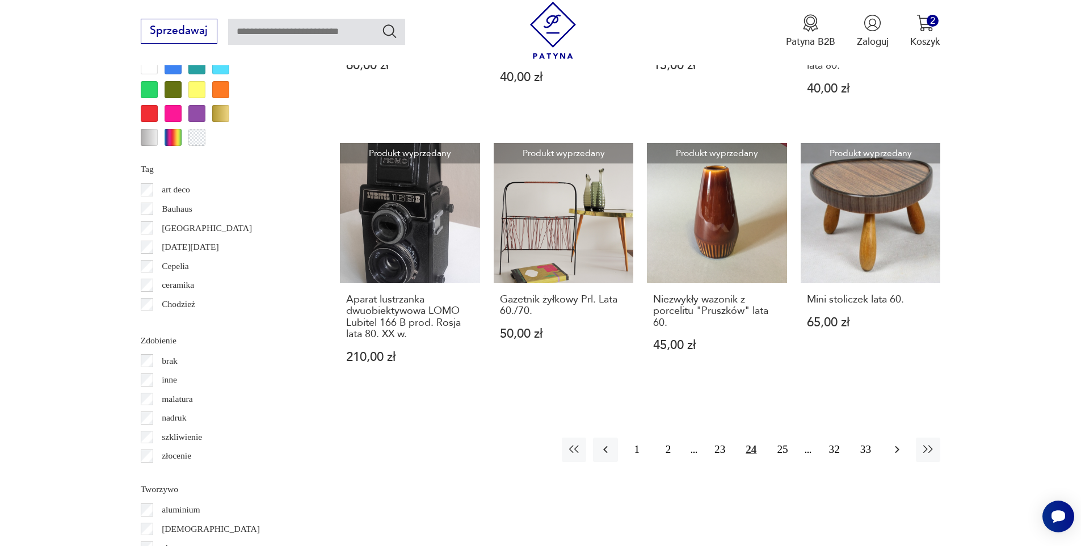
click at [893, 457] on button "button" at bounding box center [897, 450] width 24 height 24
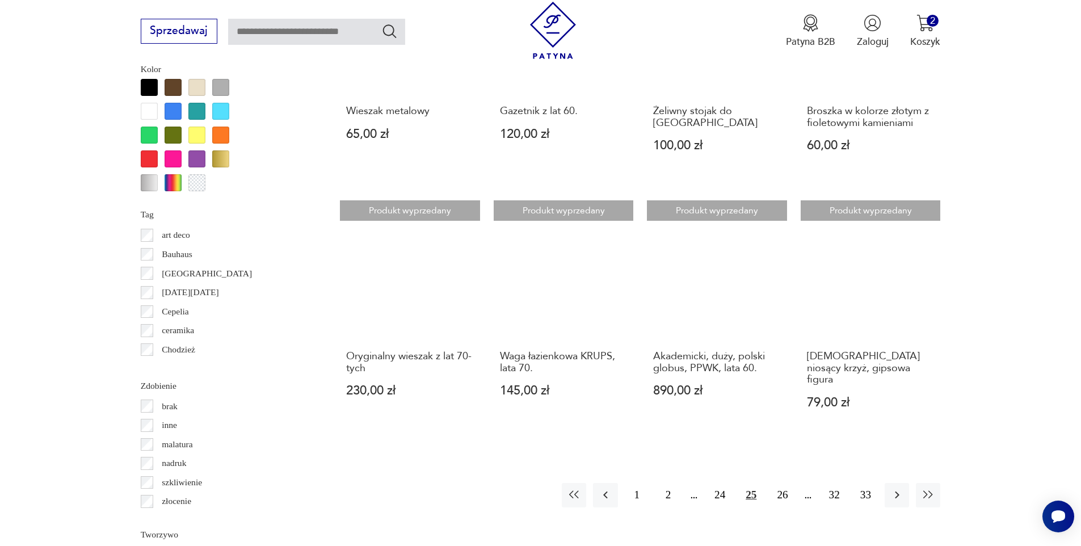
scroll to position [1135, 0]
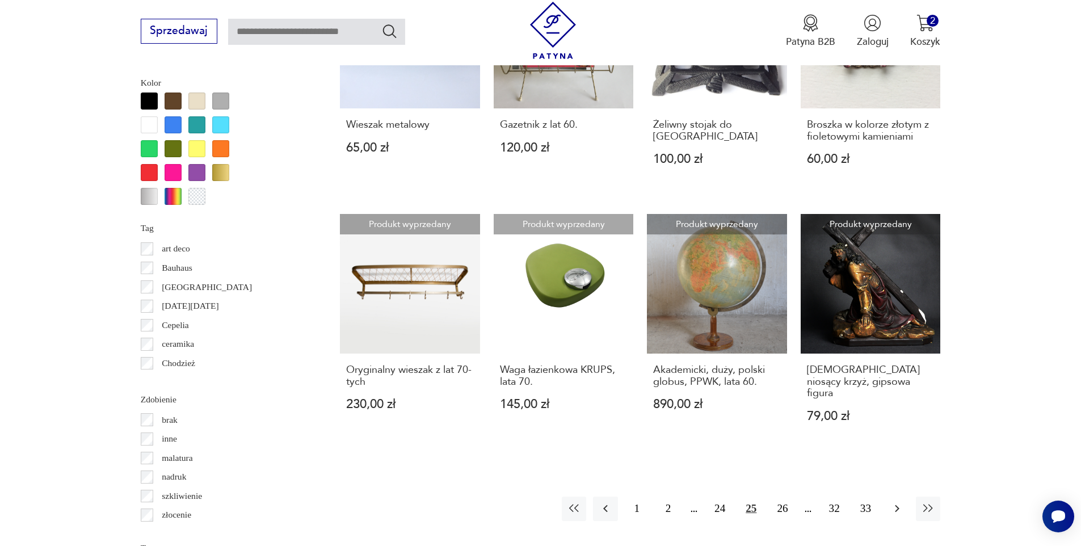
click at [888, 497] on button "button" at bounding box center [897, 509] width 24 height 24
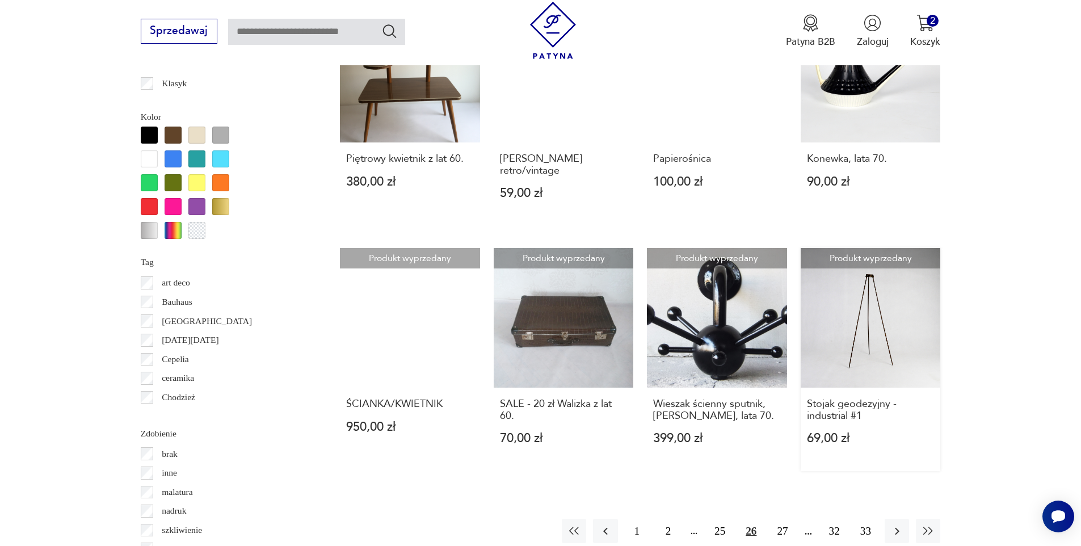
scroll to position [1139, 0]
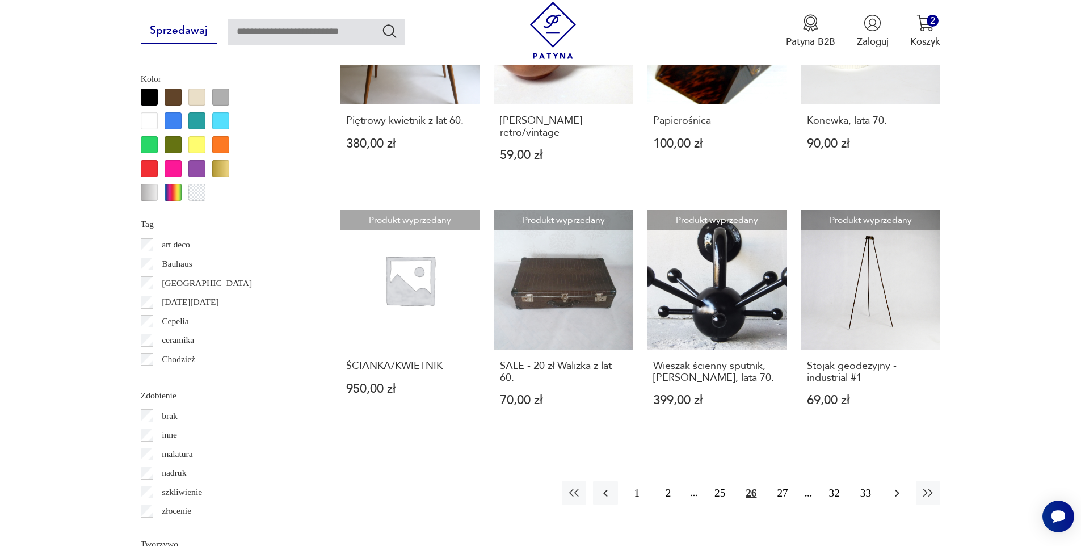
click at [901, 486] on icon "button" at bounding box center [897, 493] width 14 height 14
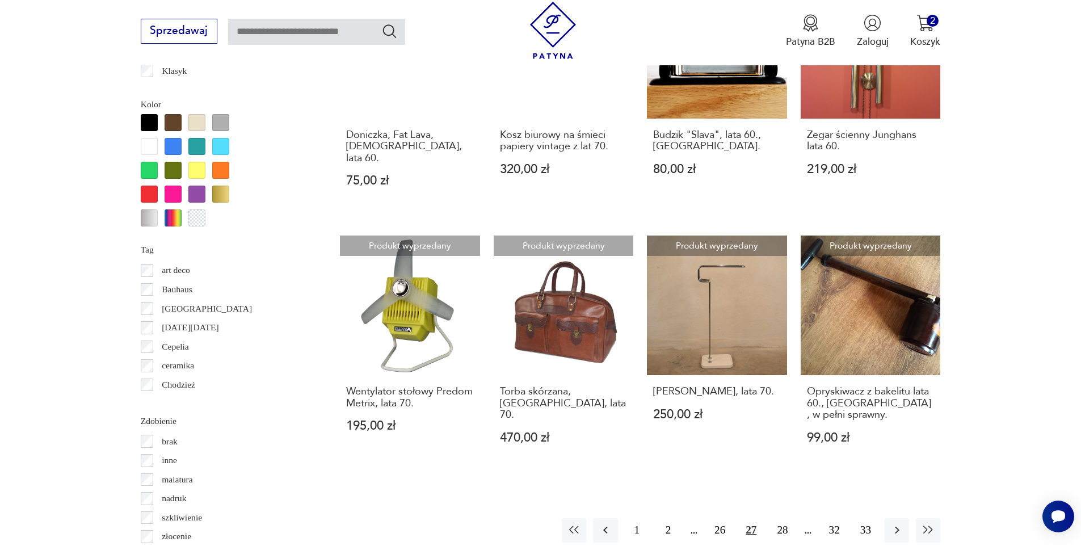
scroll to position [1116, 0]
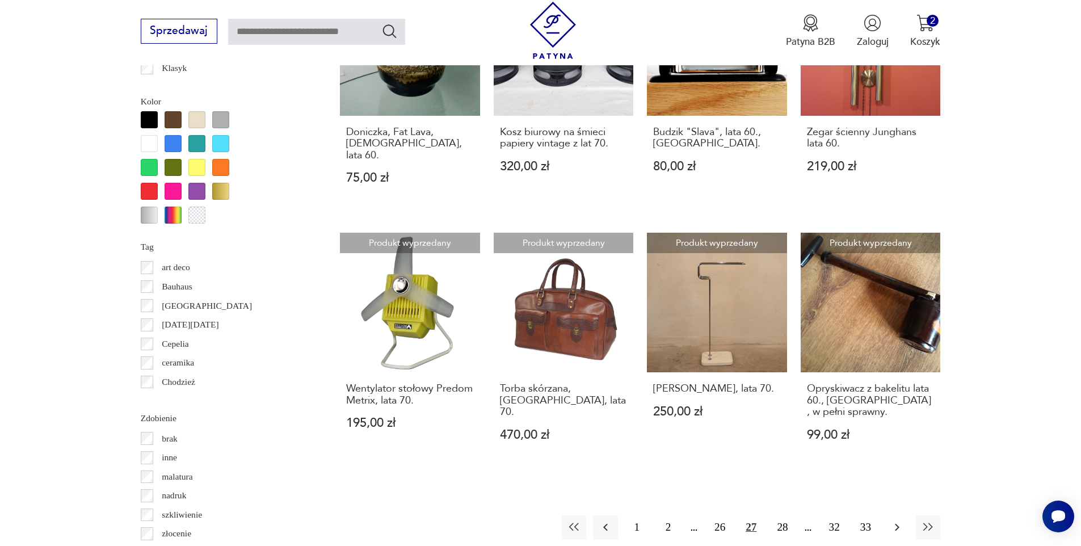
click at [907, 515] on button "button" at bounding box center [897, 527] width 24 height 24
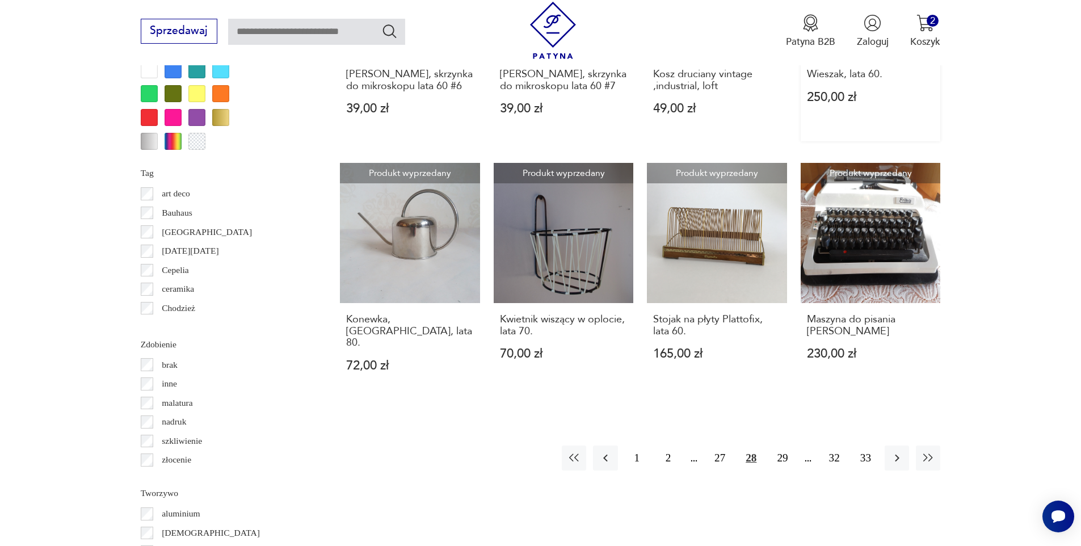
scroll to position [1189, 0]
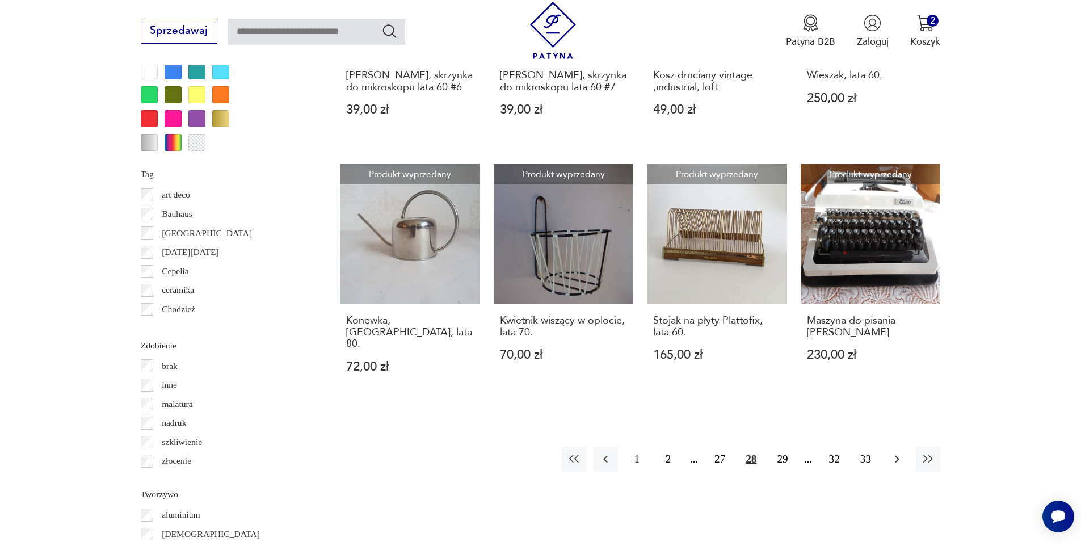
click at [899, 447] on button "button" at bounding box center [897, 459] width 24 height 24
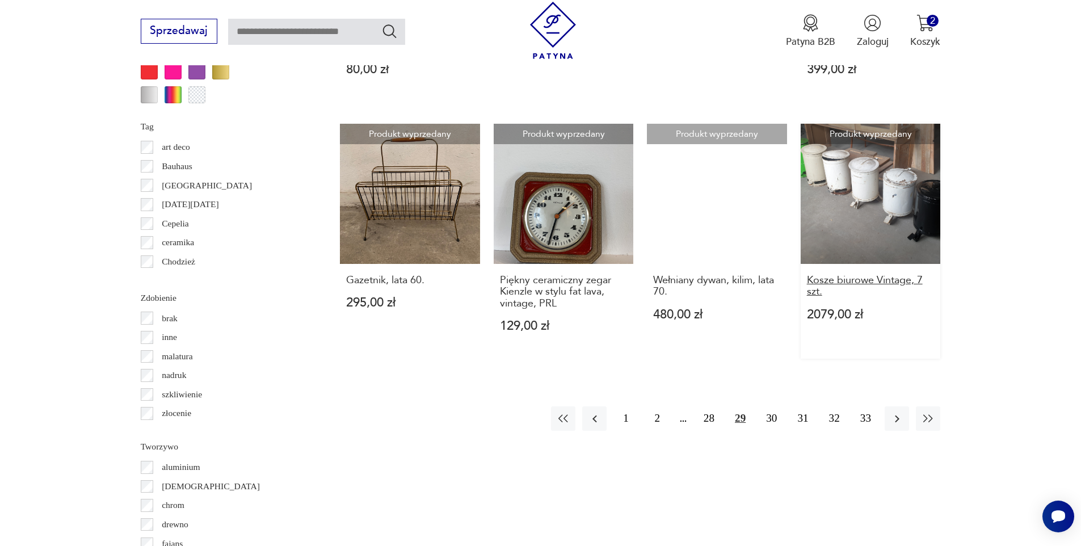
scroll to position [1222, 0]
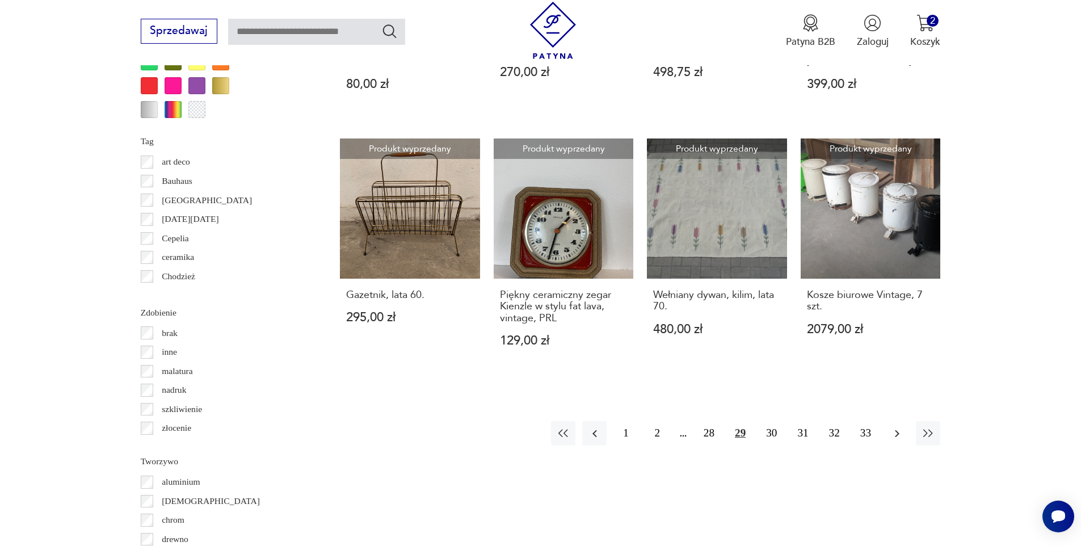
click at [903, 421] on button "button" at bounding box center [897, 433] width 24 height 24
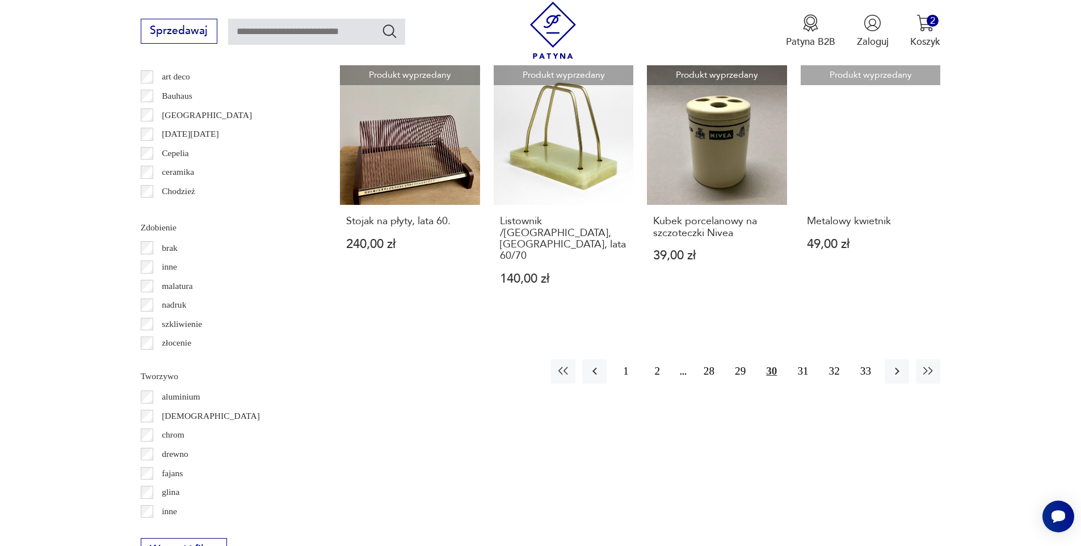
scroll to position [1300, 0]
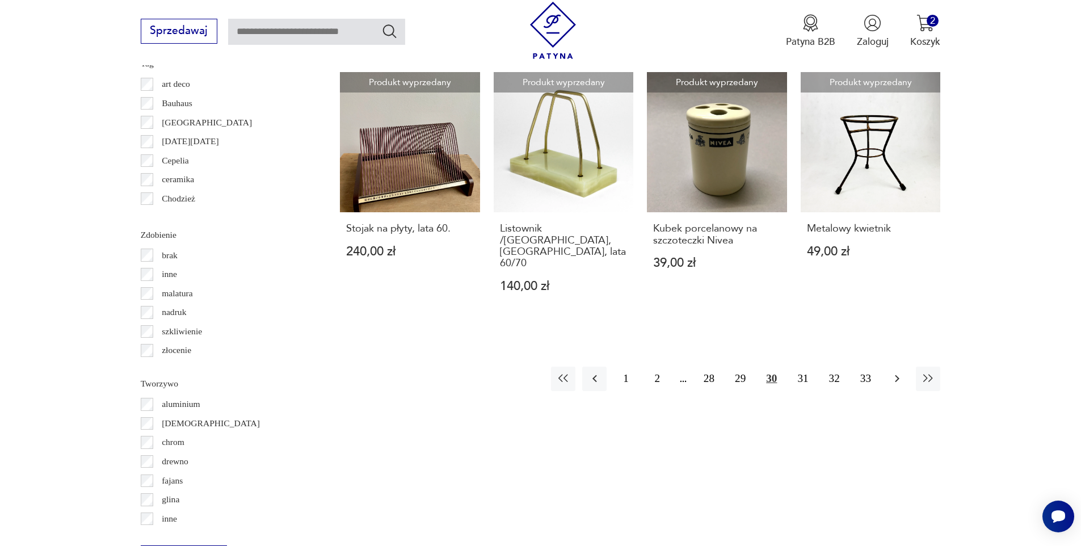
click at [888, 367] on button "button" at bounding box center [897, 379] width 24 height 24
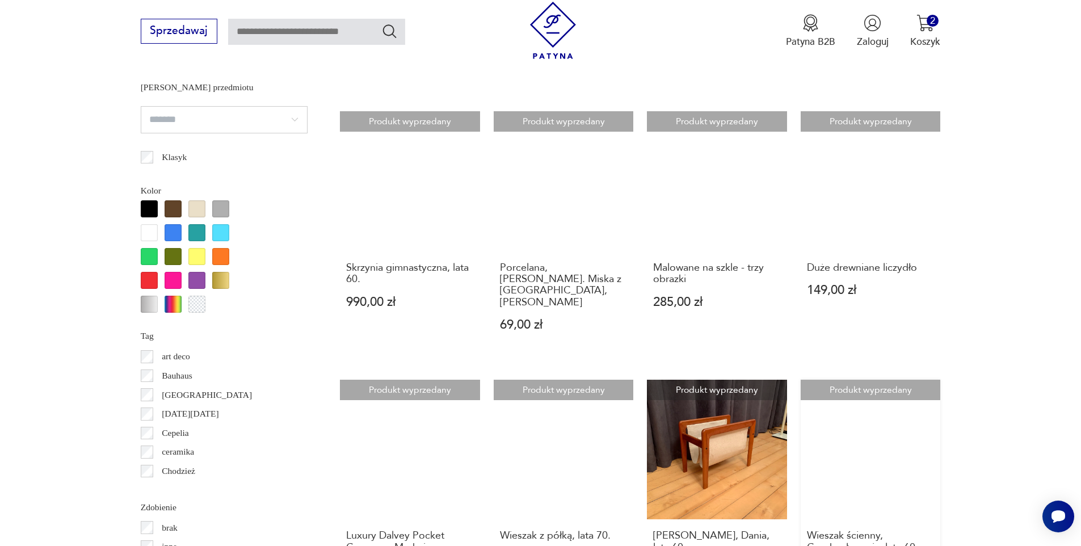
scroll to position [1226, 0]
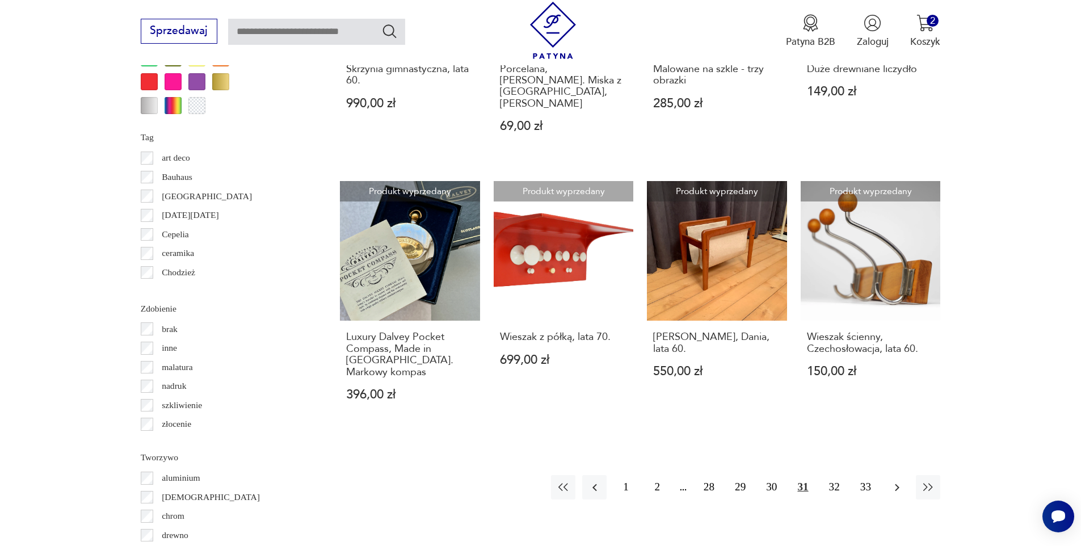
click at [902, 481] on icon "button" at bounding box center [897, 488] width 14 height 14
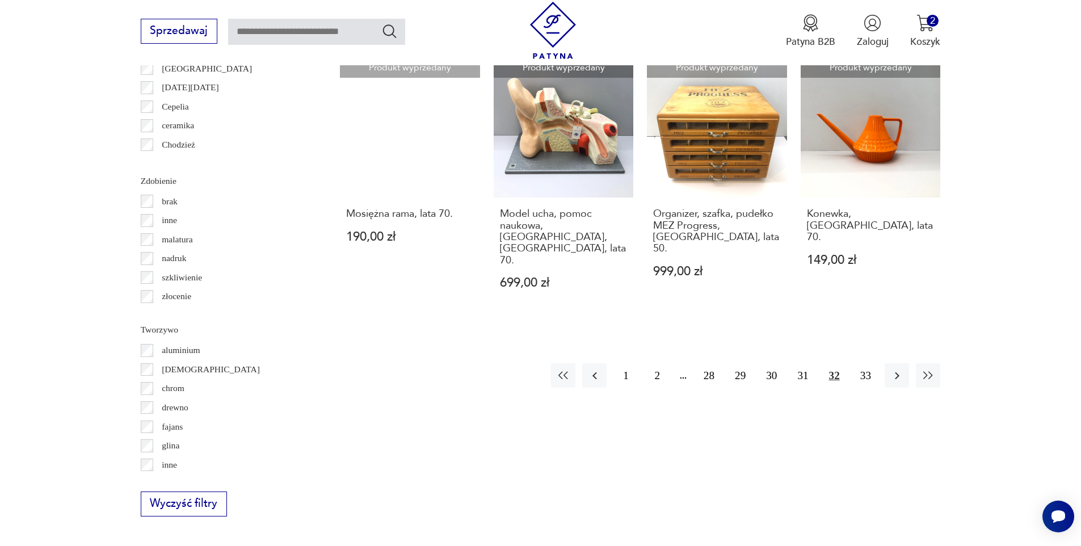
scroll to position [1356, 0]
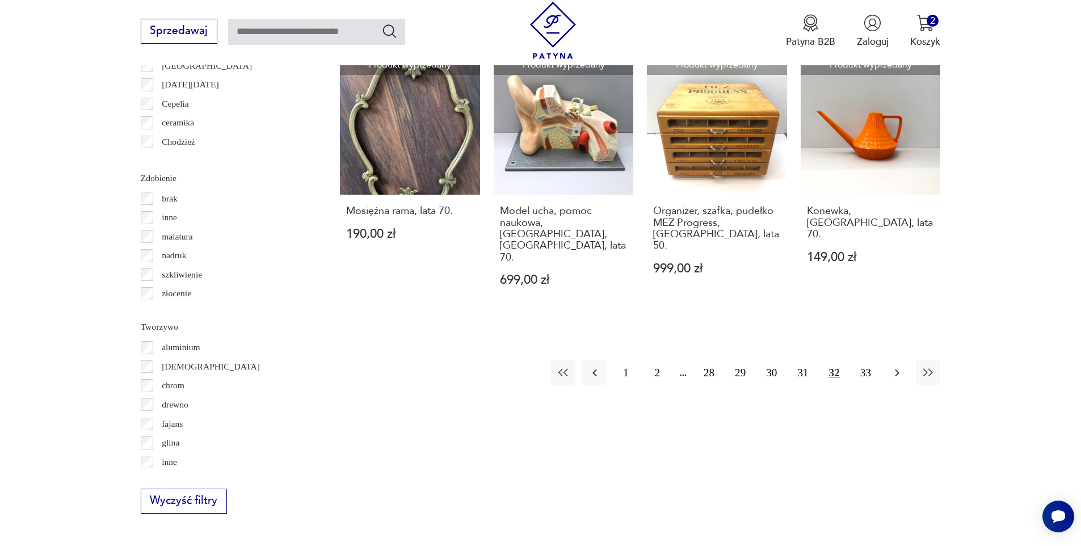
click at [895, 366] on icon "button" at bounding box center [897, 373] width 14 height 14
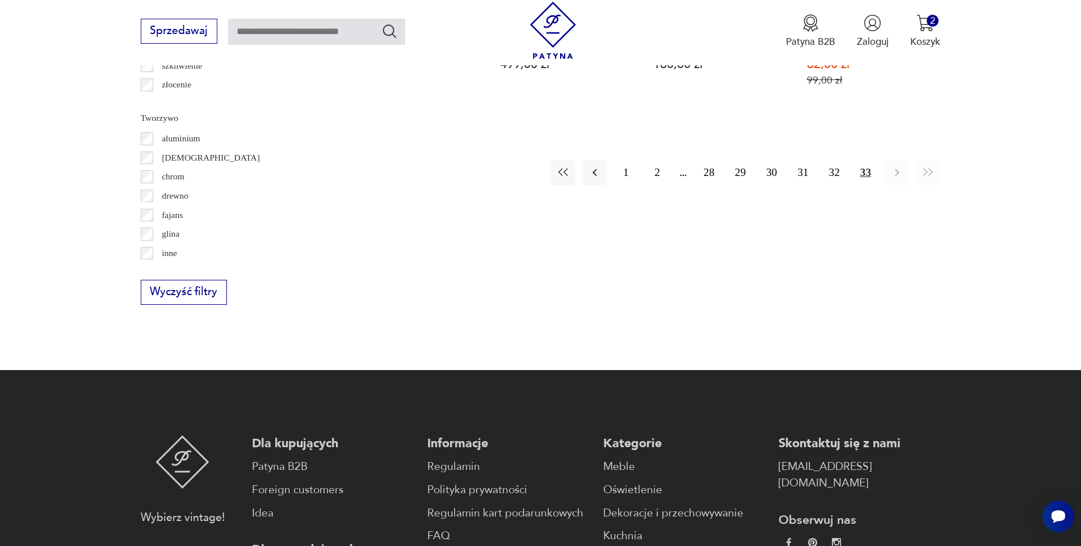
scroll to position [1787, 0]
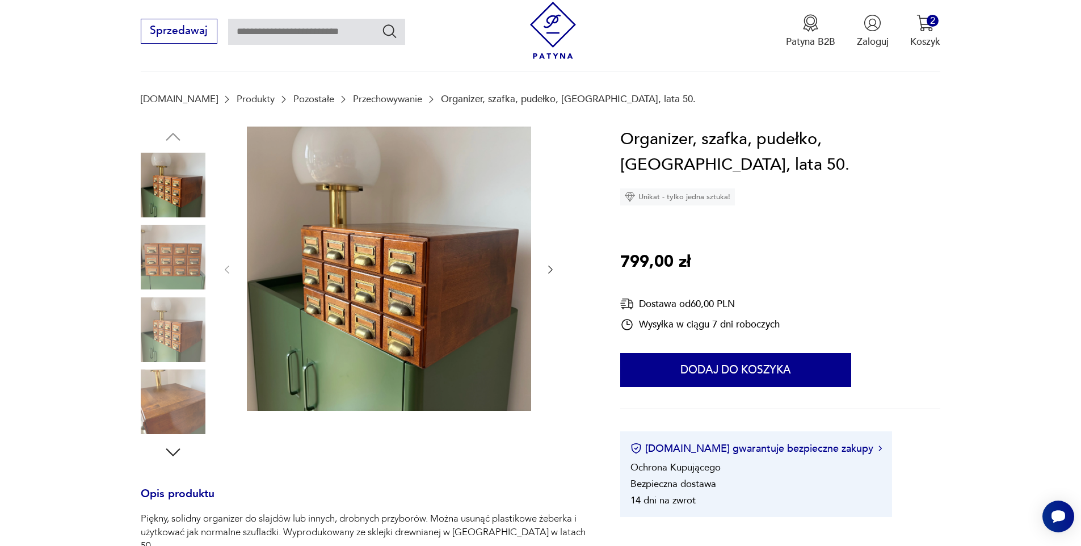
scroll to position [50, 0]
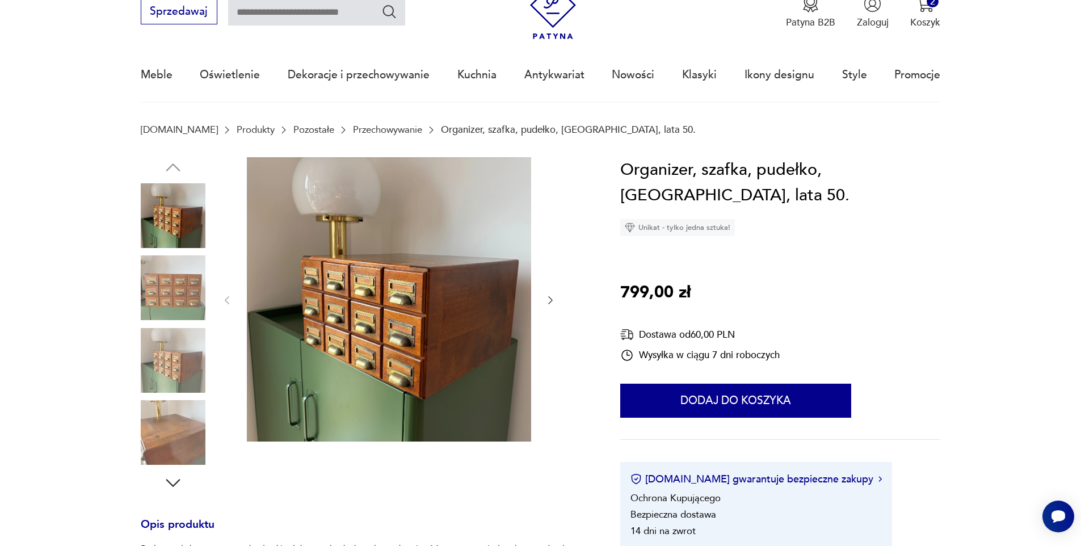
click at [309, 316] on img at bounding box center [389, 299] width 284 height 284
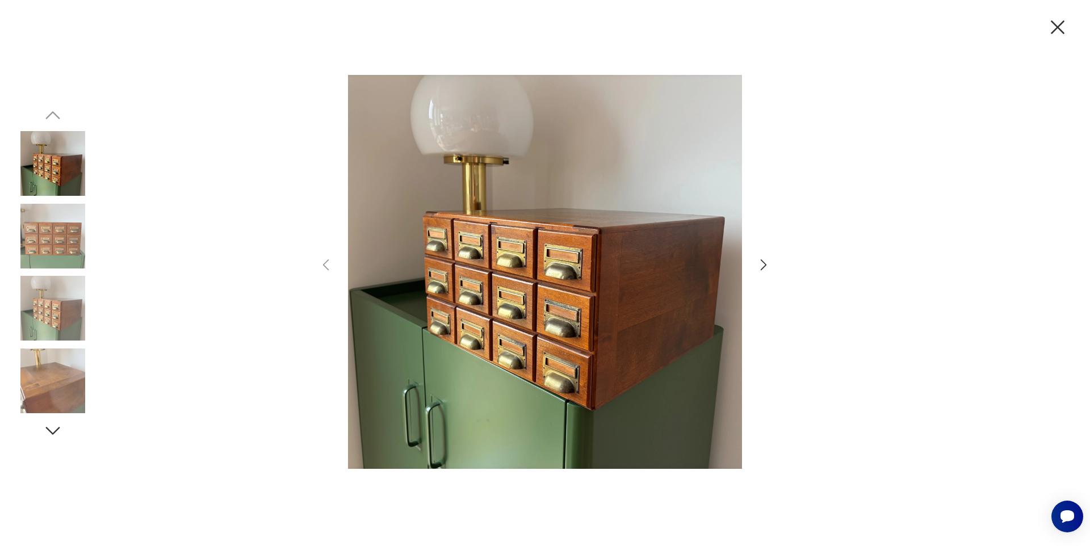
click at [769, 260] on icon "button" at bounding box center [763, 265] width 16 height 16
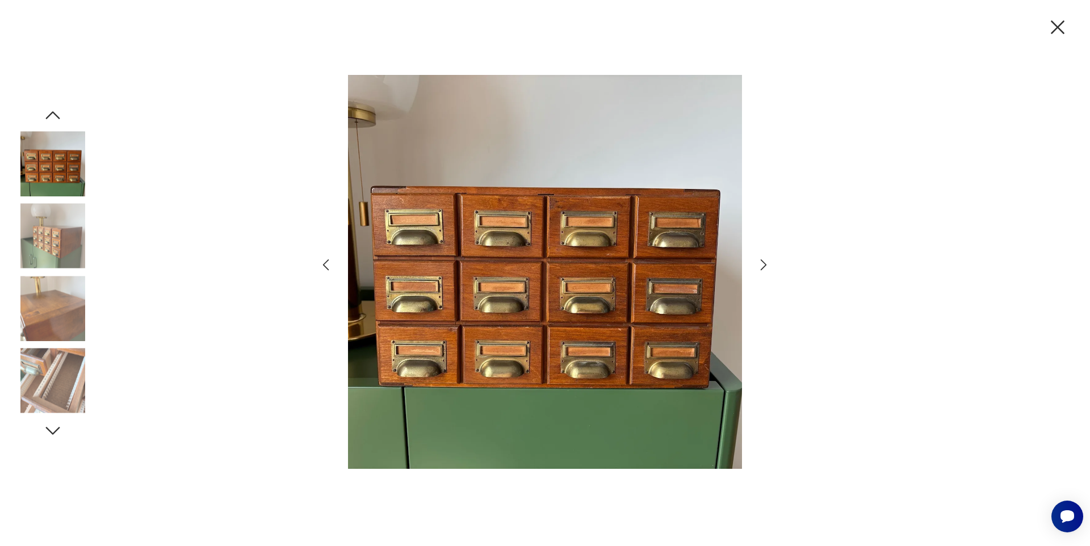
click at [769, 260] on icon "button" at bounding box center [763, 265] width 16 height 16
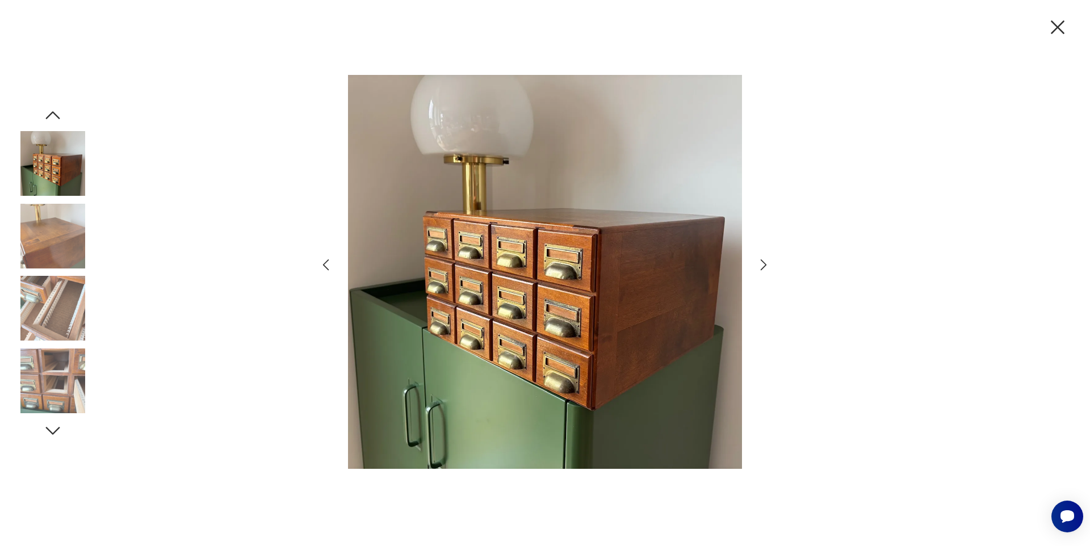
click at [769, 260] on icon "button" at bounding box center [763, 265] width 16 height 16
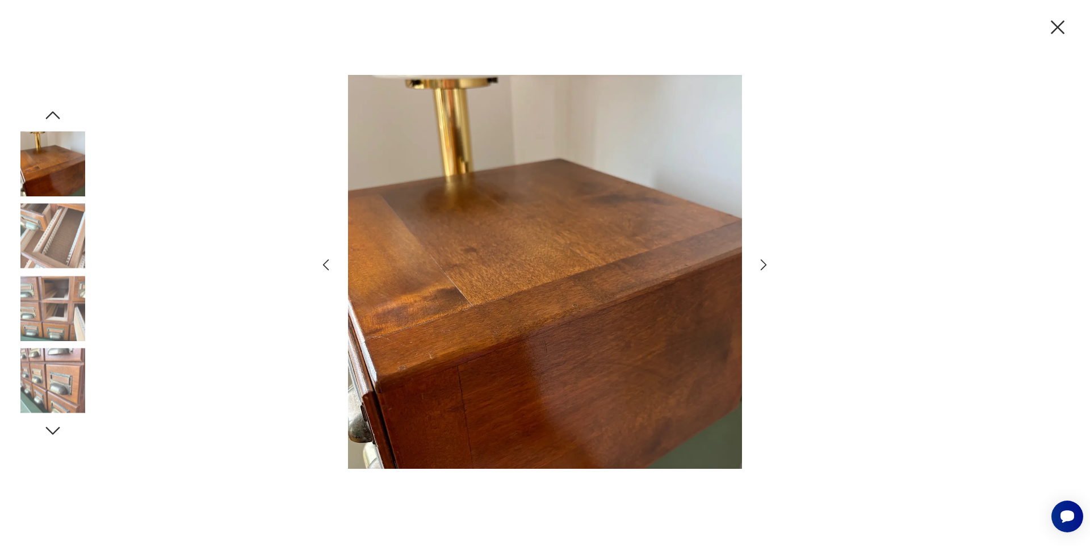
click at [769, 260] on icon "button" at bounding box center [763, 265] width 16 height 16
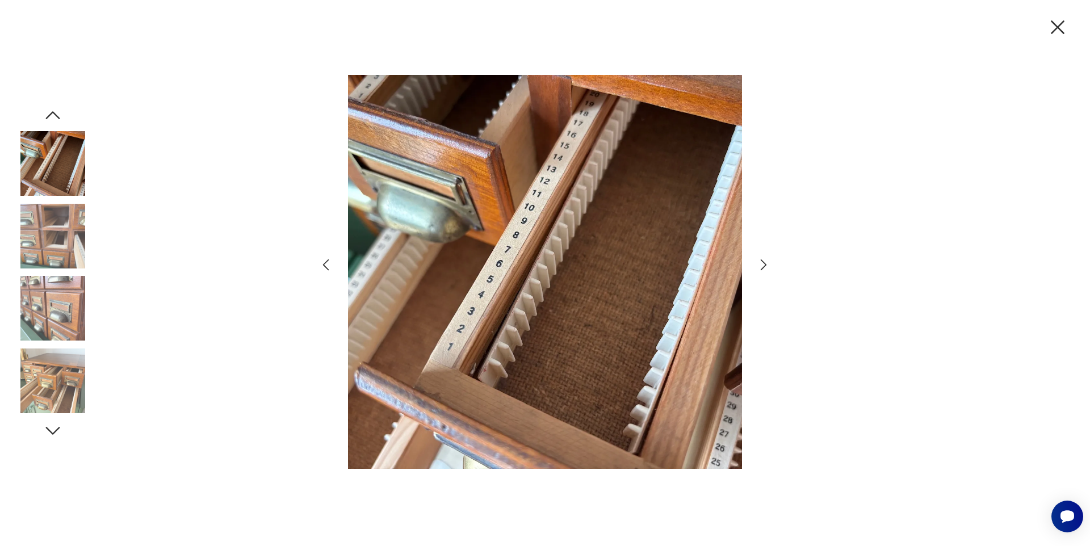
click at [768, 263] on icon "button" at bounding box center [763, 265] width 16 height 16
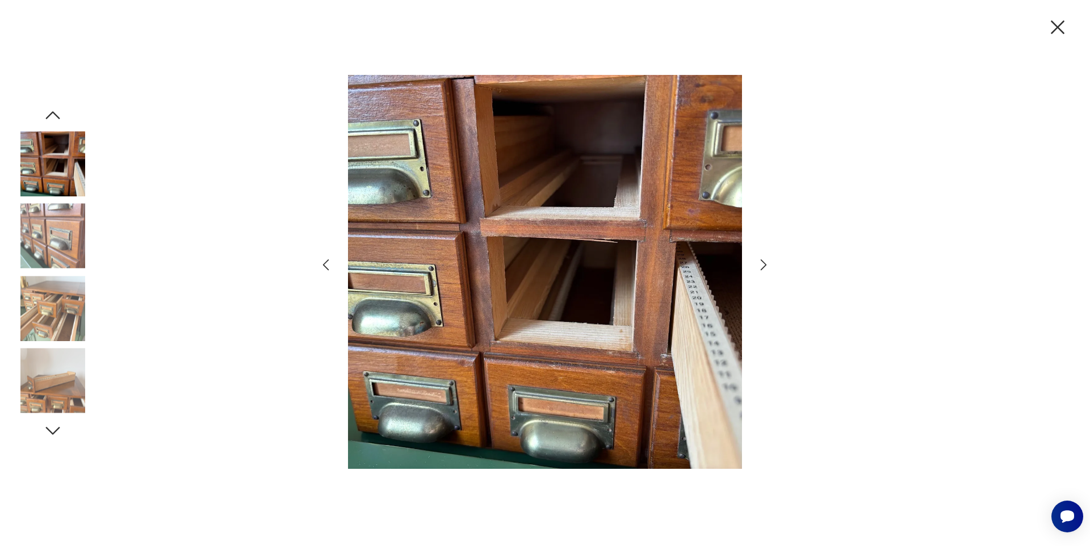
click at [768, 263] on icon "button" at bounding box center [763, 265] width 16 height 16
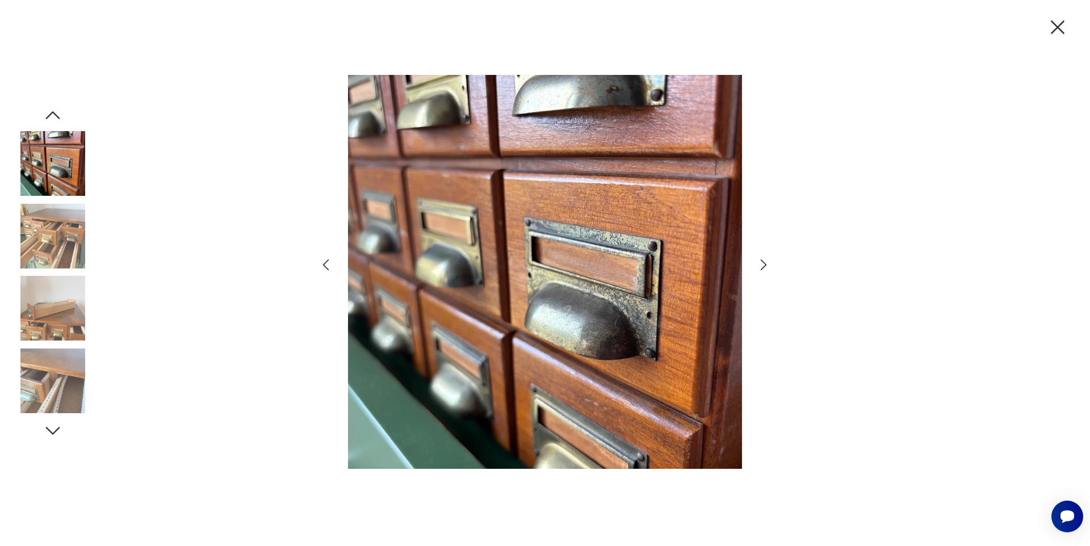
click at [764, 263] on icon "button" at bounding box center [763, 265] width 16 height 16
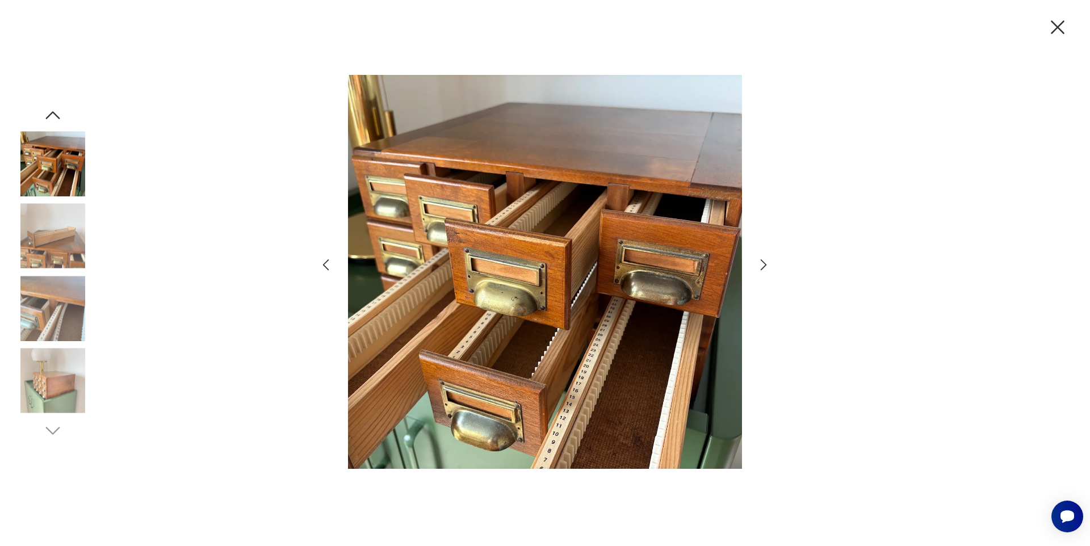
click at [764, 263] on icon "button" at bounding box center [763, 264] width 6 height 11
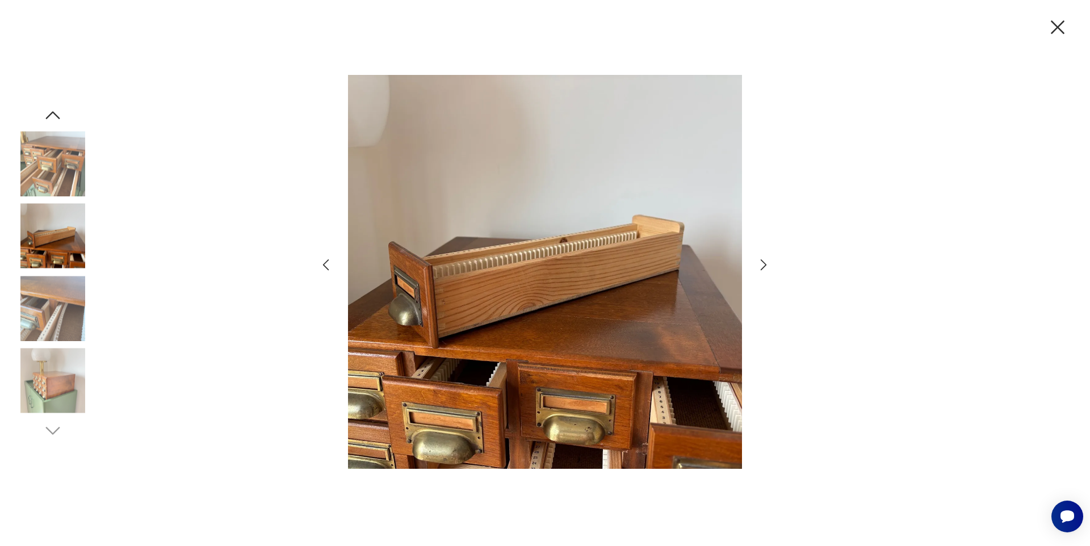
click at [764, 263] on icon "button" at bounding box center [763, 264] width 6 height 11
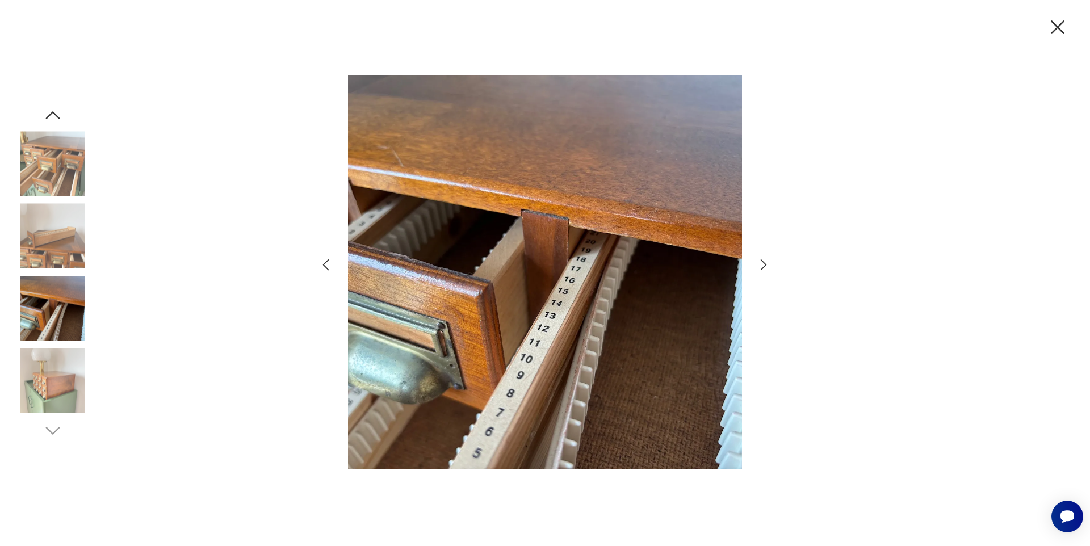
click at [1056, 27] on icon "button" at bounding box center [1057, 27] width 24 height 24
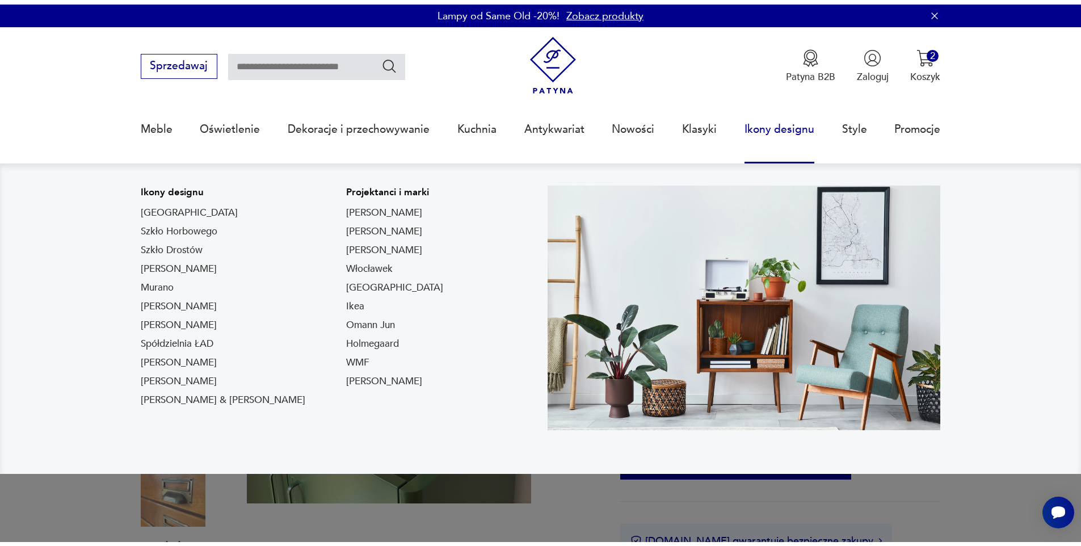
scroll to position [260, 0]
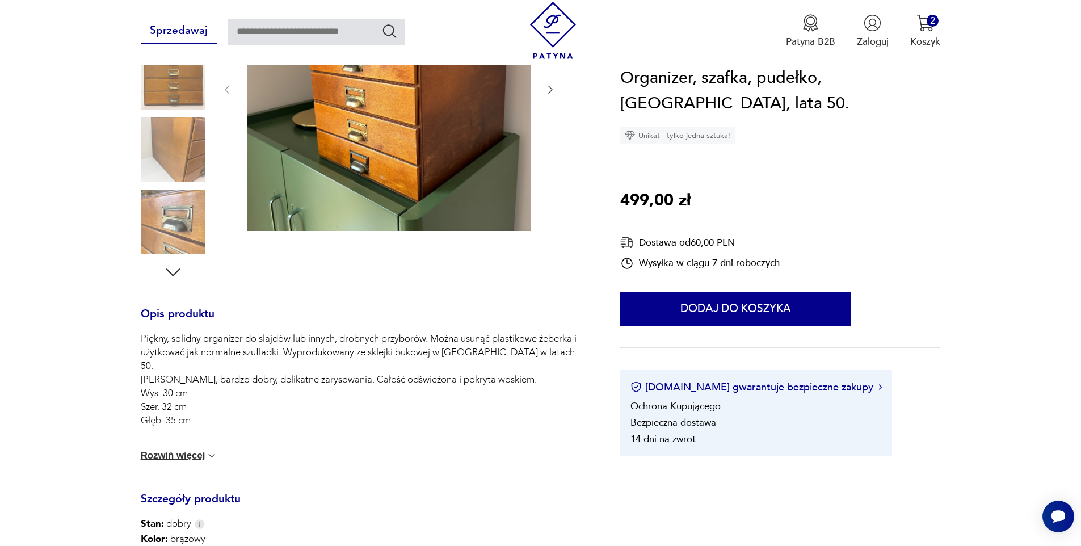
click at [384, 192] on img at bounding box center [389, 89] width 284 height 284
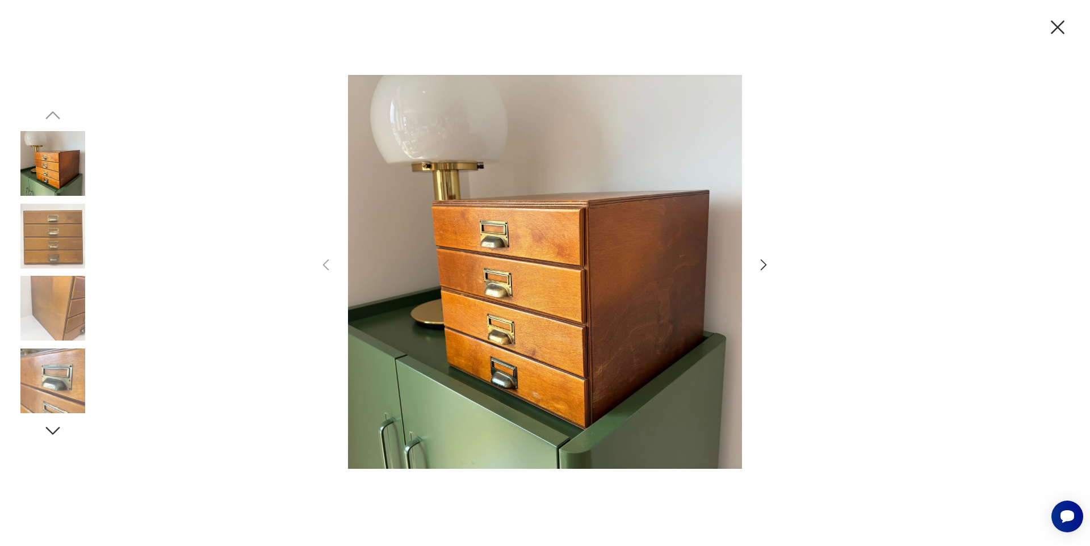
click at [756, 266] on icon "button" at bounding box center [763, 265] width 16 height 16
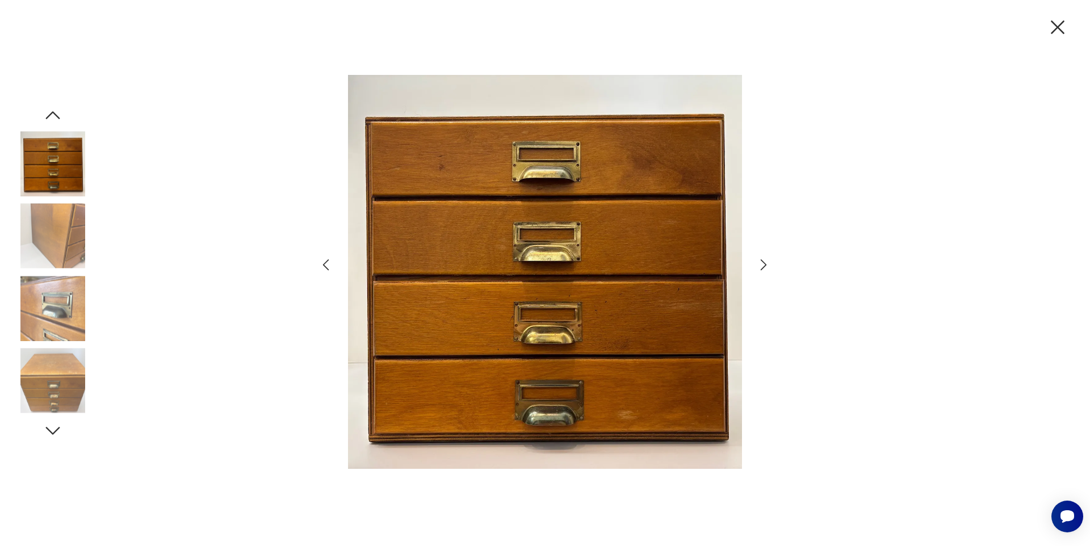
click at [756, 266] on icon "button" at bounding box center [763, 265] width 16 height 16
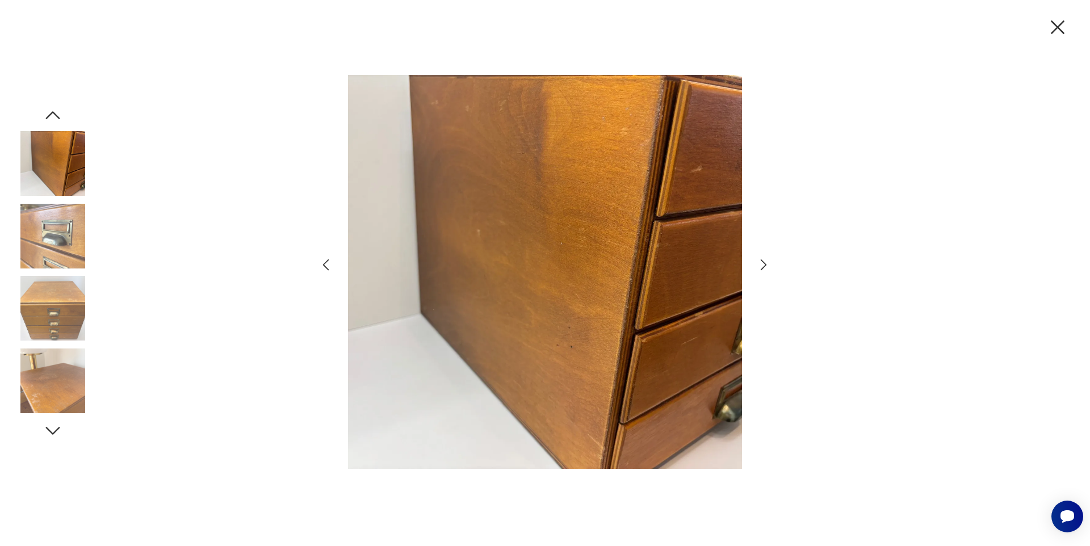
click at [756, 266] on icon "button" at bounding box center [763, 265] width 16 height 16
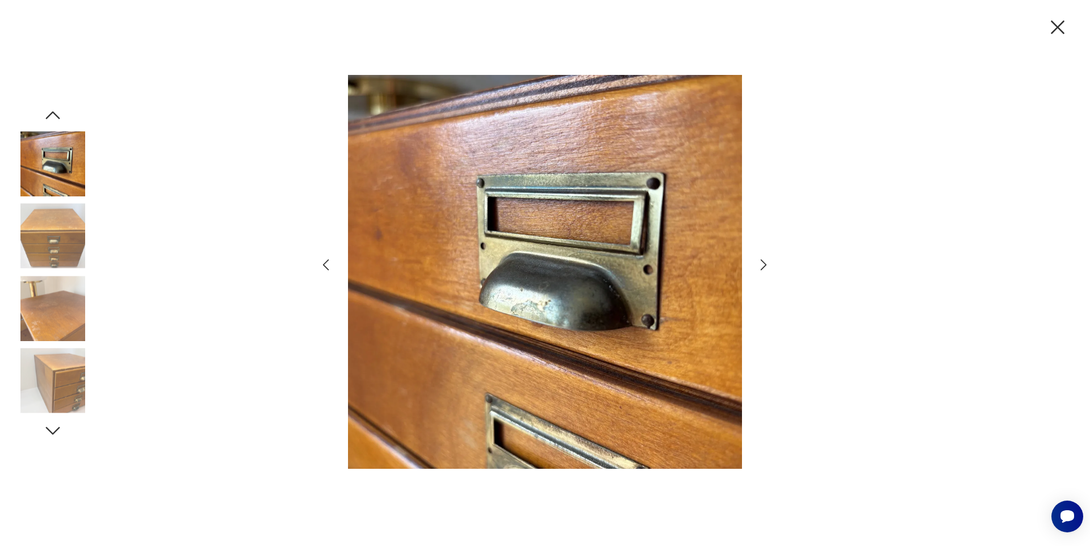
click at [756, 266] on icon "button" at bounding box center [763, 265] width 16 height 16
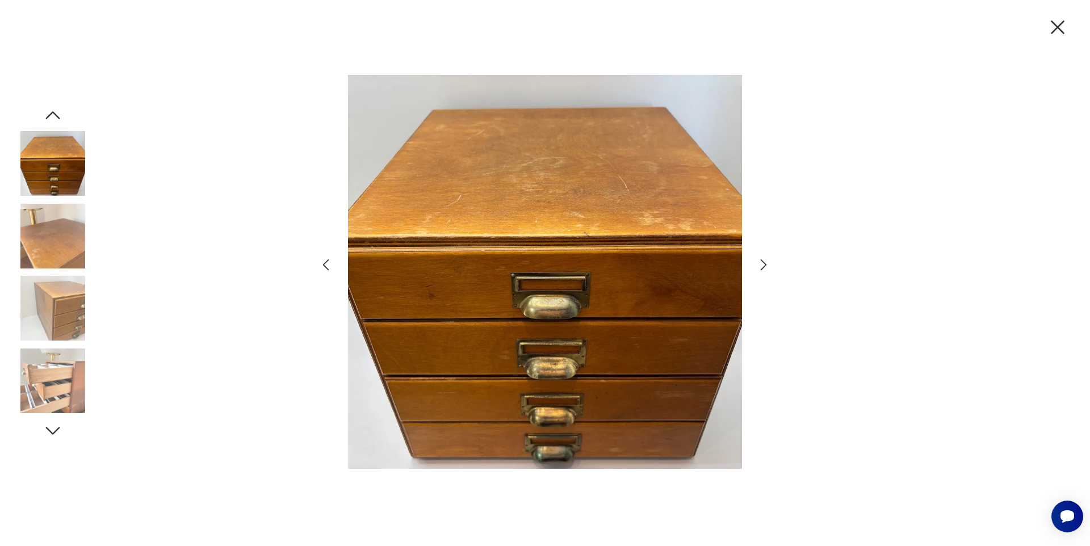
click at [756, 266] on icon "button" at bounding box center [763, 265] width 16 height 16
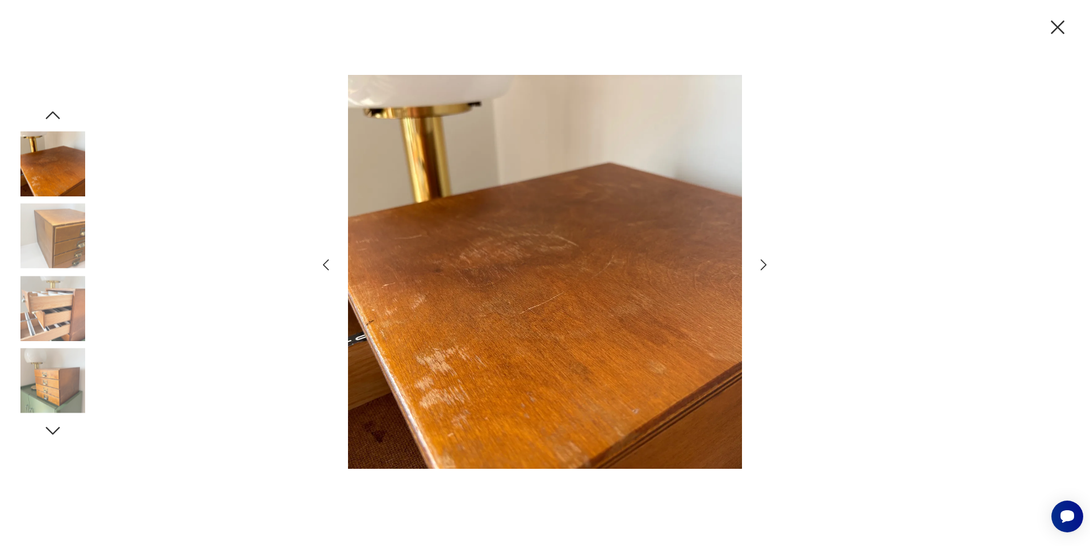
click at [756, 266] on icon "button" at bounding box center [763, 265] width 16 height 16
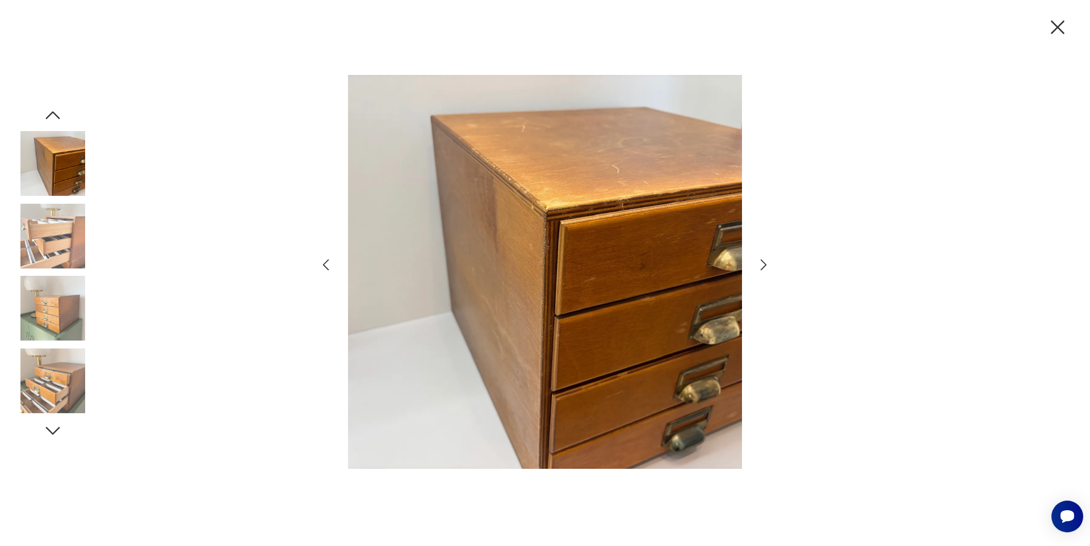
click at [756, 266] on icon "button" at bounding box center [763, 265] width 16 height 16
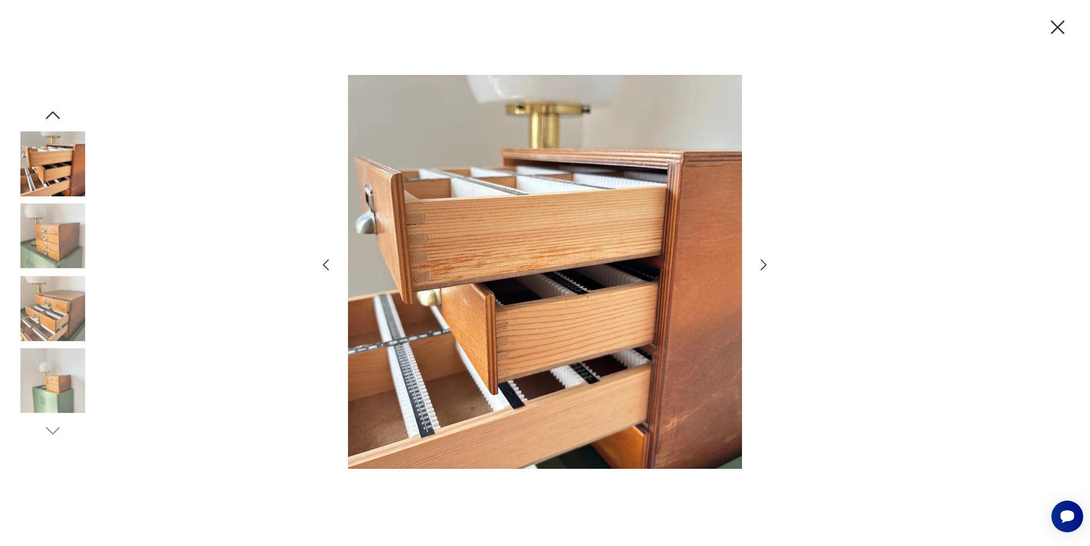
click at [756, 266] on icon "button" at bounding box center [763, 265] width 16 height 16
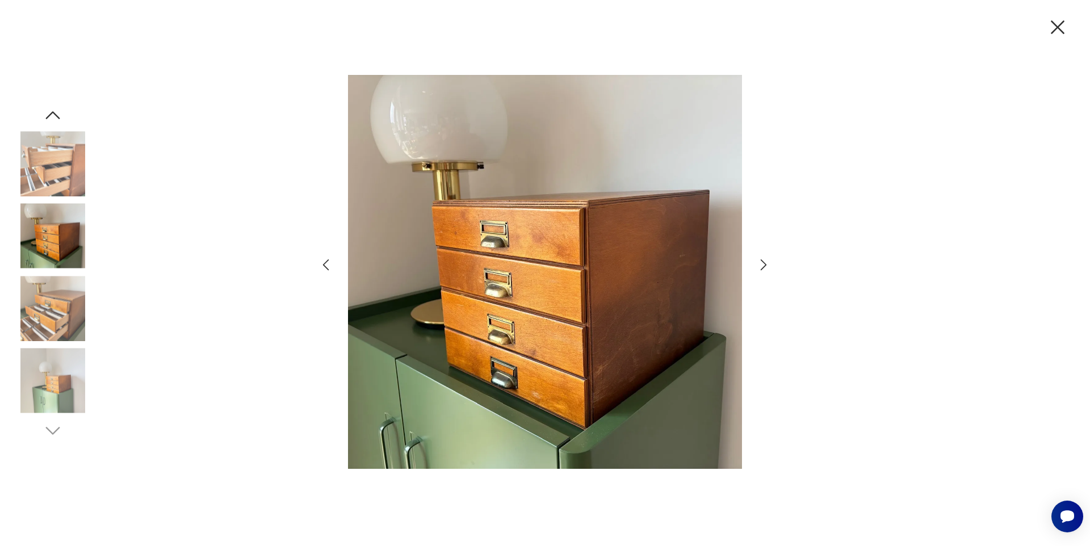
click at [1059, 28] on icon "button" at bounding box center [1057, 27] width 14 height 14
